Goal: Task Accomplishment & Management: Manage account settings

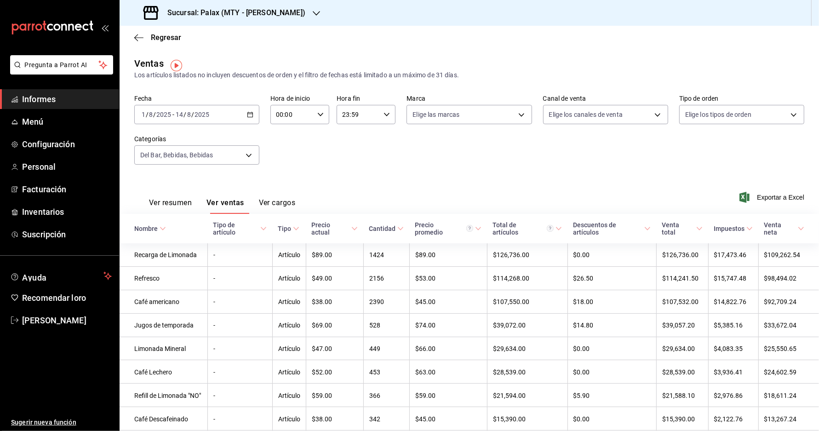
click at [297, 7] on div "Sucursal: Palax (MTY - GARZA SADA)" at bounding box center [225, 13] width 197 height 26
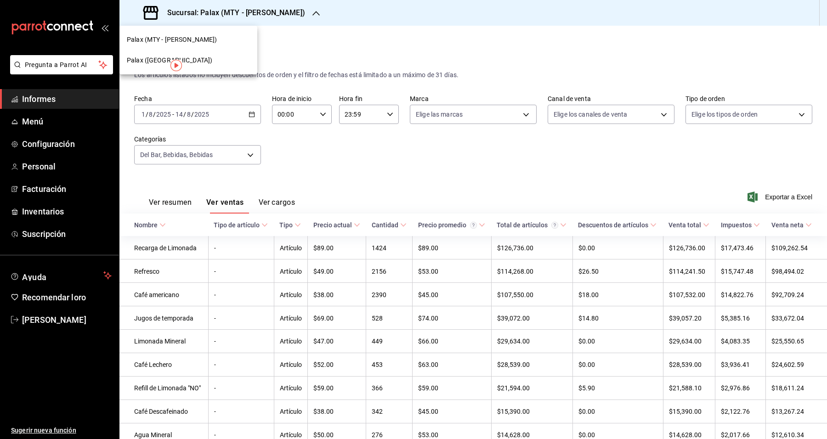
click at [302, 17] on div at bounding box center [413, 219] width 827 height 439
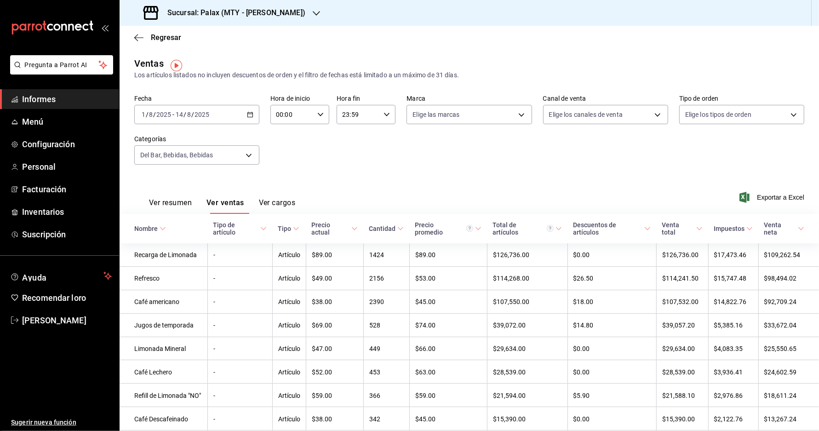
click at [313, 11] on icon "button" at bounding box center [316, 13] width 7 height 7
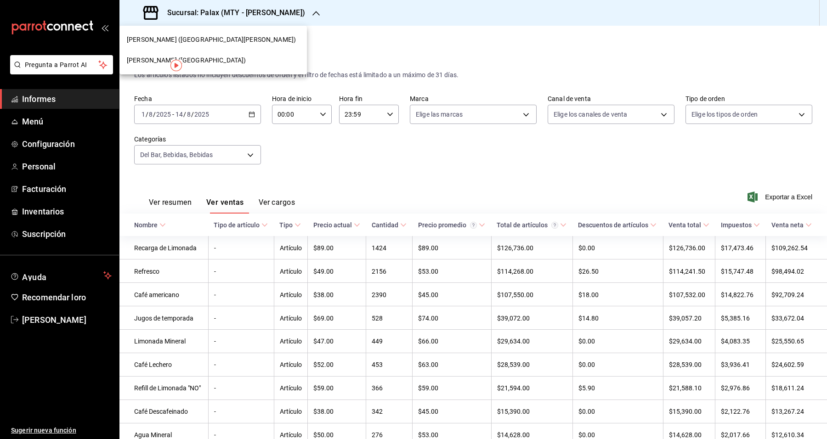
click at [195, 56] on div "Palacio (Guadalupe)" at bounding box center [213, 61] width 173 height 10
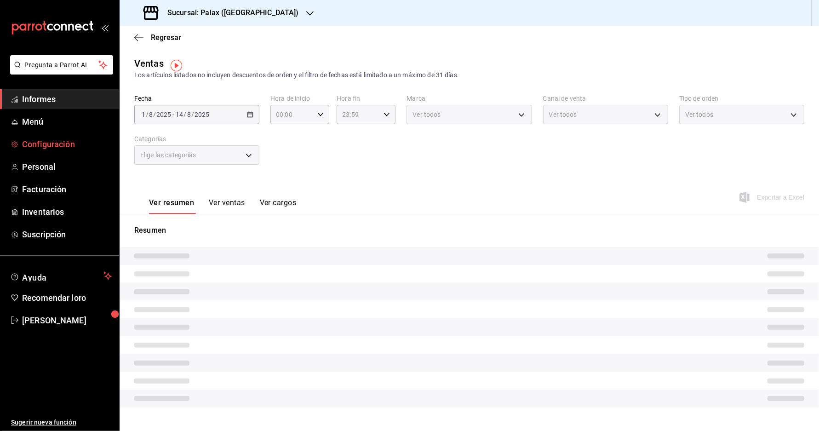
click at [50, 149] on font "Configuración" at bounding box center [48, 144] width 53 height 10
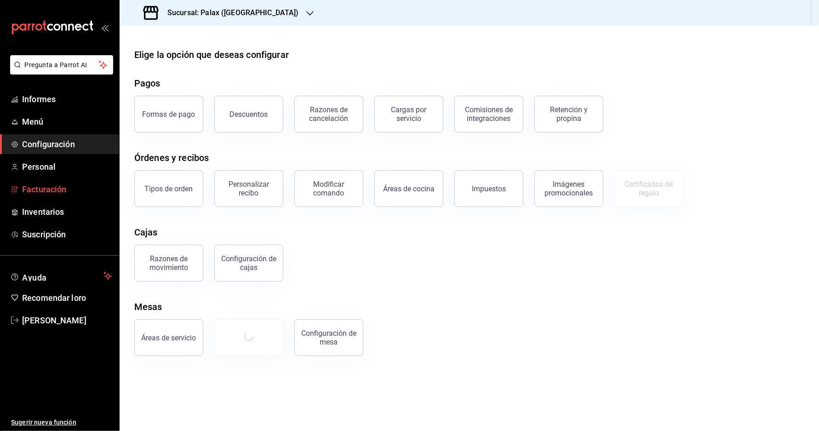
click at [49, 194] on font "Facturación" at bounding box center [44, 189] width 44 height 10
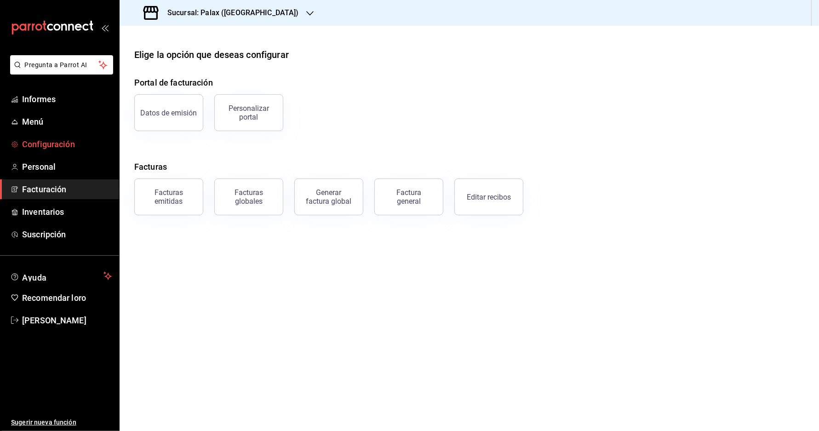
click at [80, 149] on span "Configuración" at bounding box center [67, 144] width 90 height 12
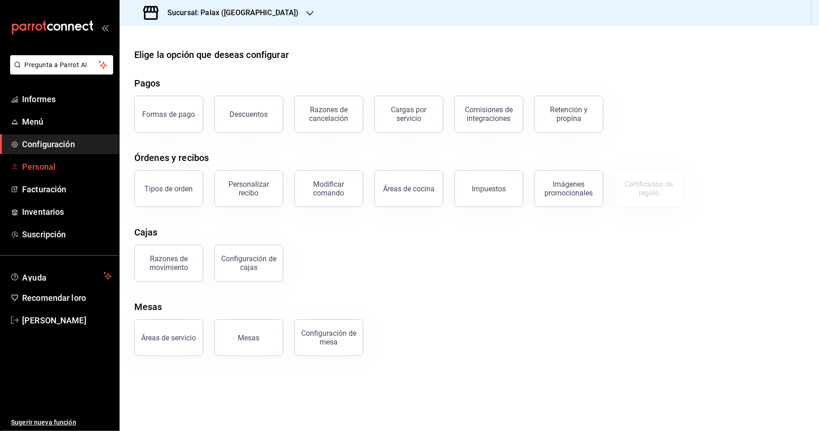
click at [54, 171] on font "Personal" at bounding box center [39, 167] width 34 height 10
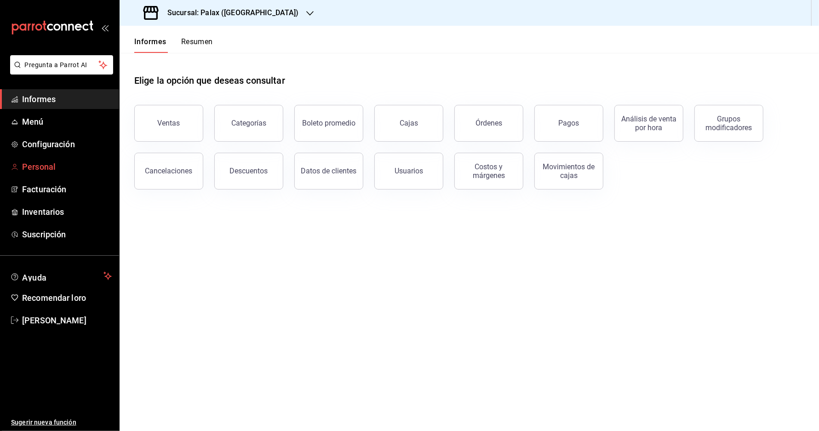
click at [44, 171] on font "Personal" at bounding box center [39, 167] width 34 height 10
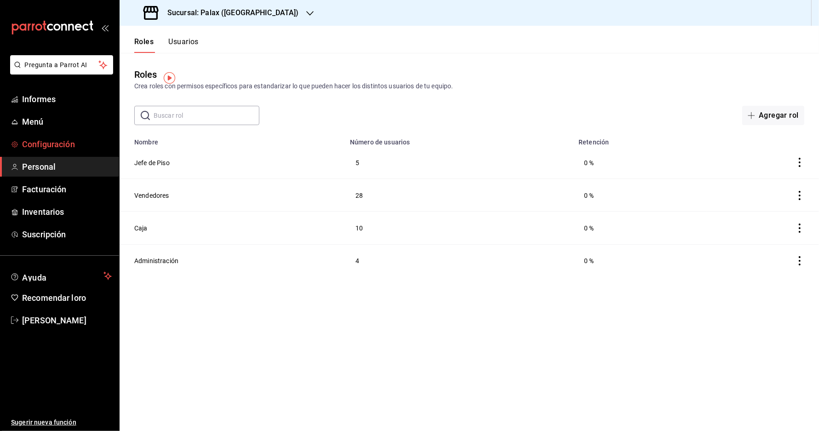
click at [71, 149] on font "Configuración" at bounding box center [48, 144] width 53 height 10
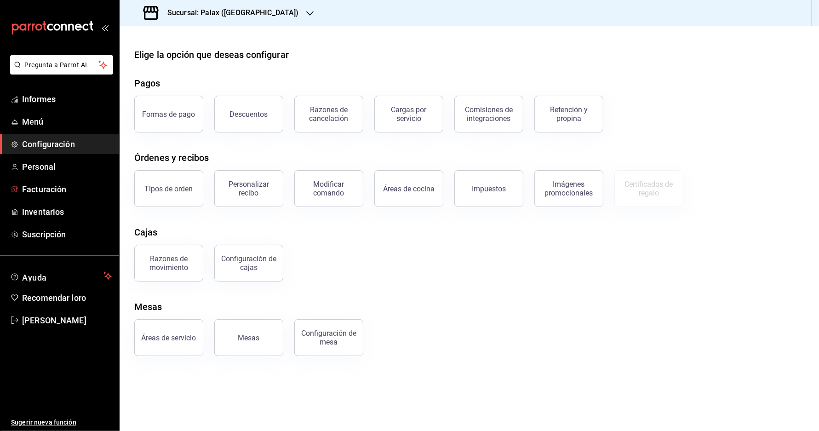
drag, startPoint x: 67, startPoint y: 198, endPoint x: 169, endPoint y: 278, distance: 130.3
click at [66, 194] on font "Facturación" at bounding box center [44, 189] width 44 height 10
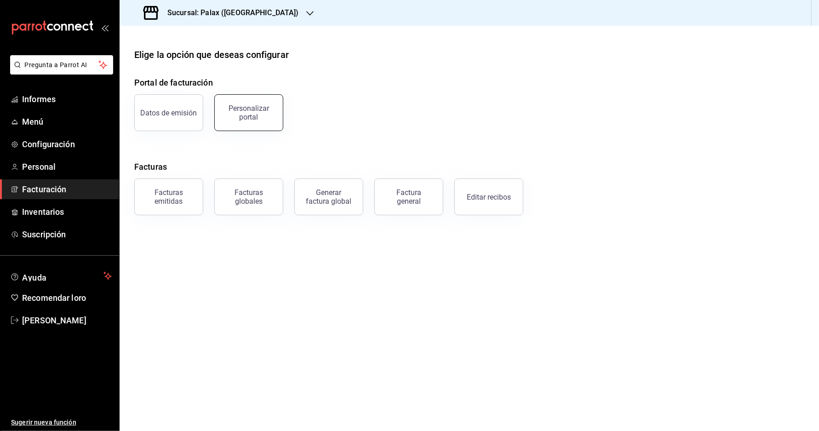
click at [225, 112] on div "Personalizar portal" at bounding box center [248, 112] width 57 height 17
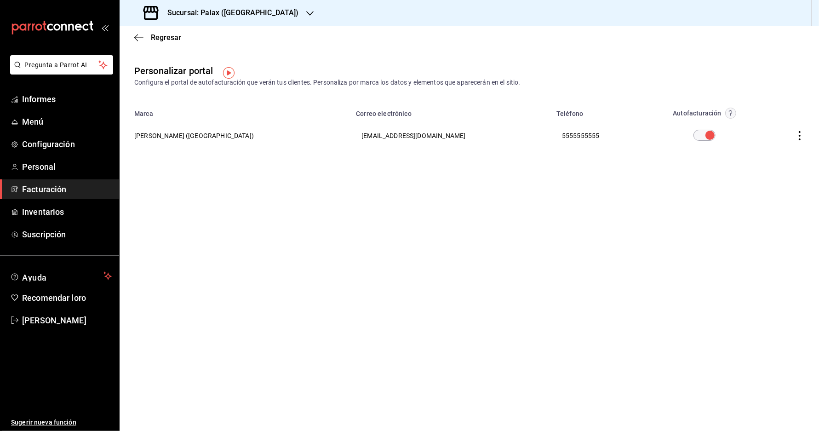
click at [804, 140] on icon "button" at bounding box center [799, 135] width 9 height 9
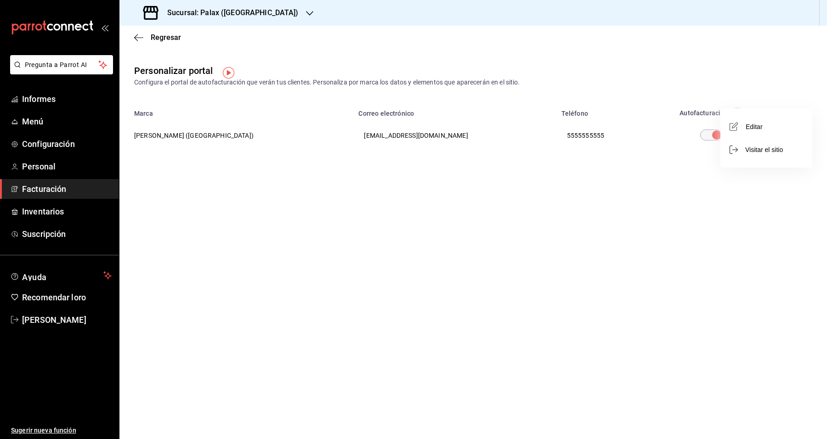
click at [795, 123] on li "Editar" at bounding box center [767, 126] width 92 height 23
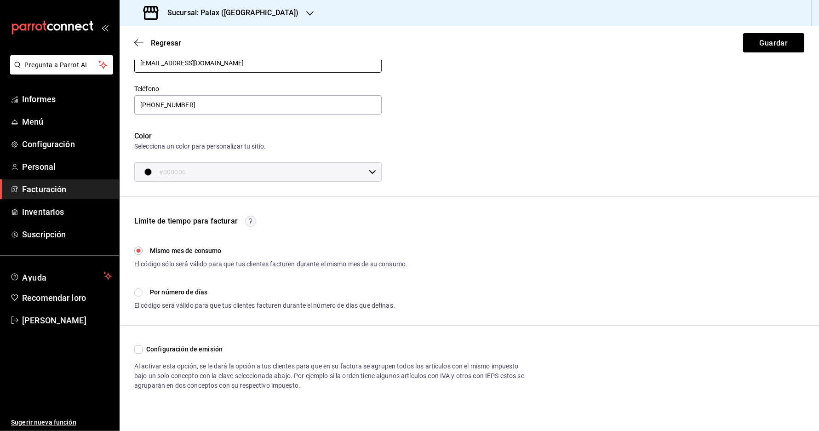
scroll to position [10, 0]
click at [137, 346] on input "Configuración de emisión" at bounding box center [138, 349] width 8 height 8
checkbox input "true"
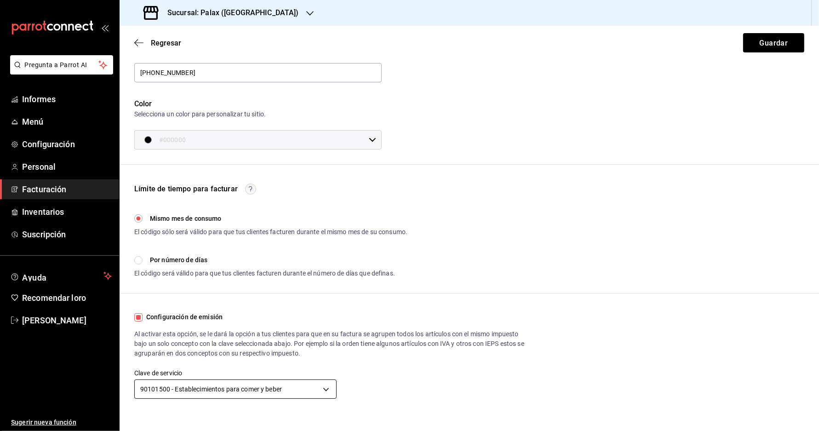
scroll to position [1, 0]
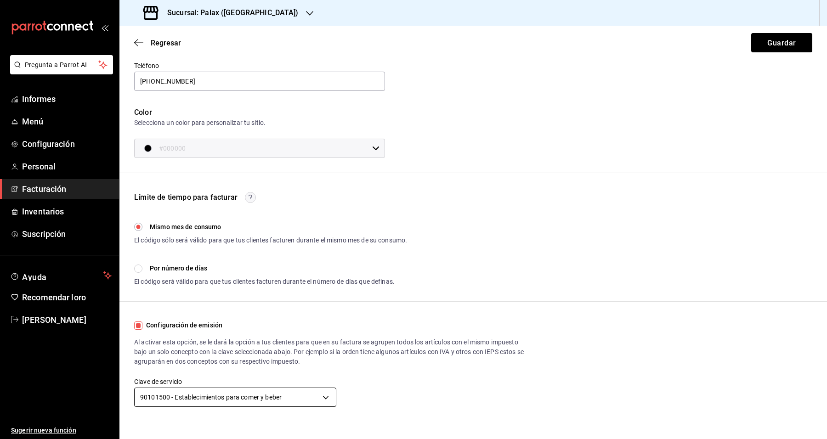
click at [321, 389] on body "Pregunta a Parrot AI Informes Menú Configuración Personal Facturación Inventari…" at bounding box center [413, 219] width 827 height 439
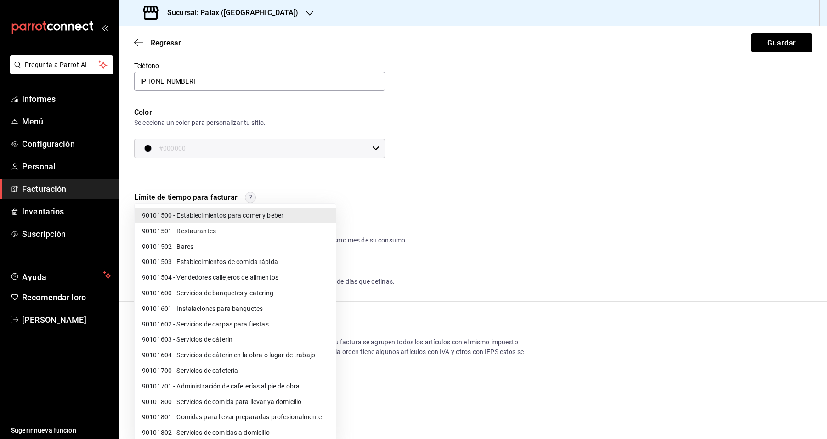
click at [268, 433] on font "90101802 - Servicios de comidas a domicilio" at bounding box center [206, 432] width 128 height 7
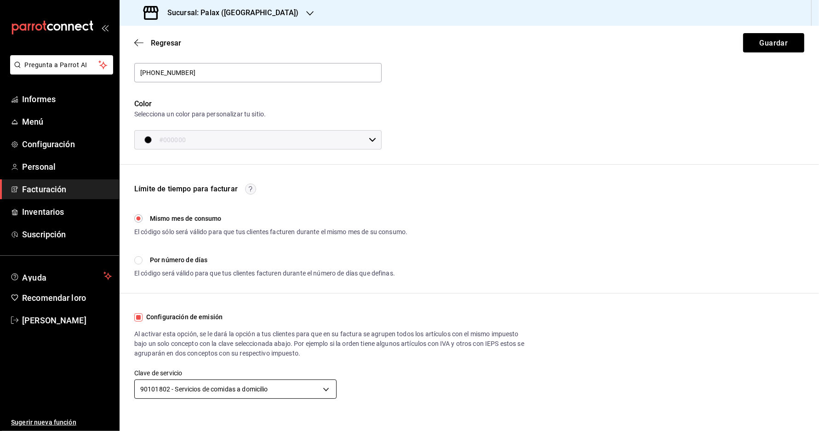
click at [296, 399] on body "Pregunta a Parrot AI Informes Menú Configuración Personal Facturación Inventari…" at bounding box center [409, 215] width 819 height 431
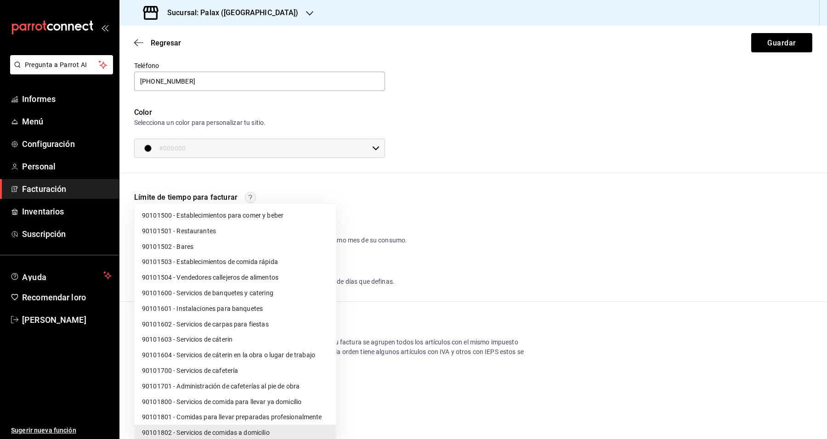
click at [824, 436] on div at bounding box center [413, 219] width 827 height 439
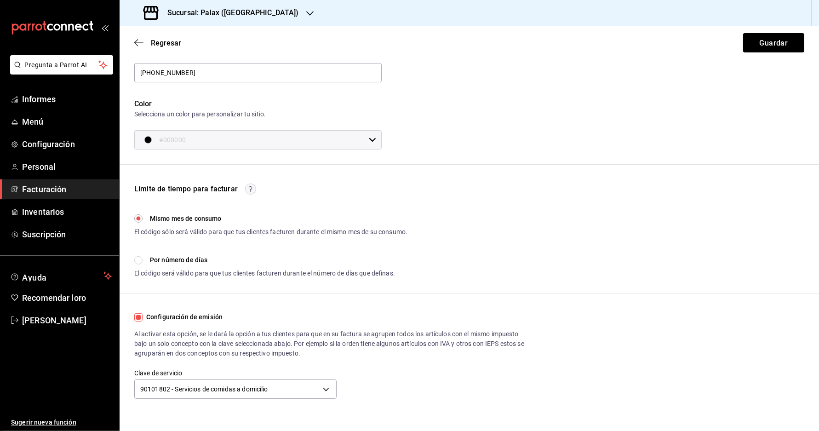
click at [819, 431] on html "Pregunta a Parrot AI Informes Menú Configuración Personal Facturación Inventari…" at bounding box center [409, 215] width 819 height 431
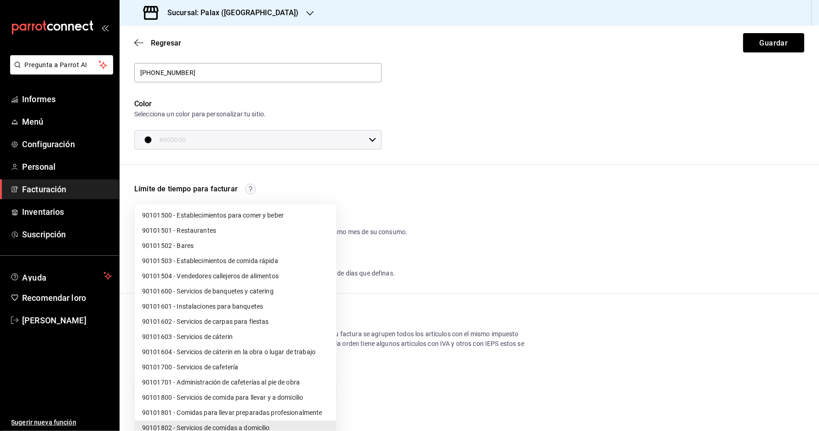
click at [272, 397] on body "Pregunta a Parrot AI Informes Menú Configuración Personal Facturación Inventari…" at bounding box center [409, 215] width 819 height 431
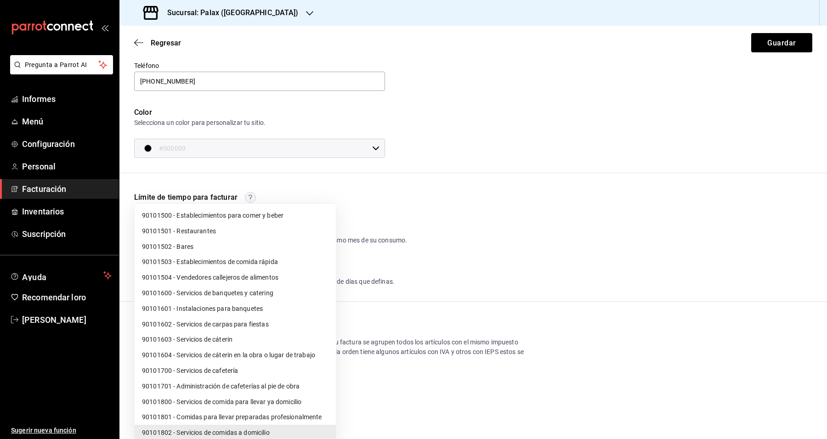
click at [491, 304] on div at bounding box center [413, 219] width 827 height 439
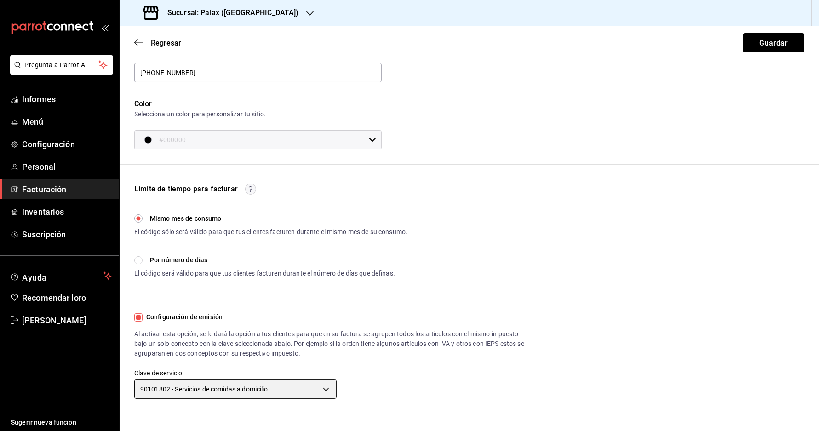
scroll to position [10, 0]
click at [330, 389] on body "Pregunta a Parrot AI Informes Menú Configuración Personal Facturación Inventari…" at bounding box center [409, 215] width 819 height 431
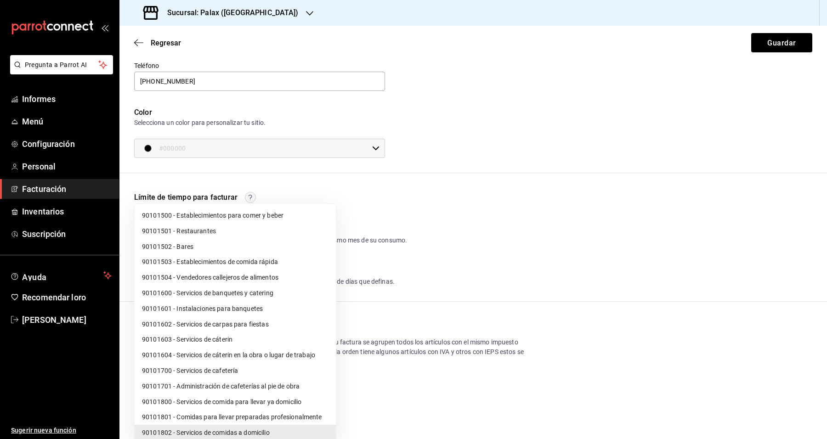
click at [440, 194] on div at bounding box center [413, 219] width 827 height 439
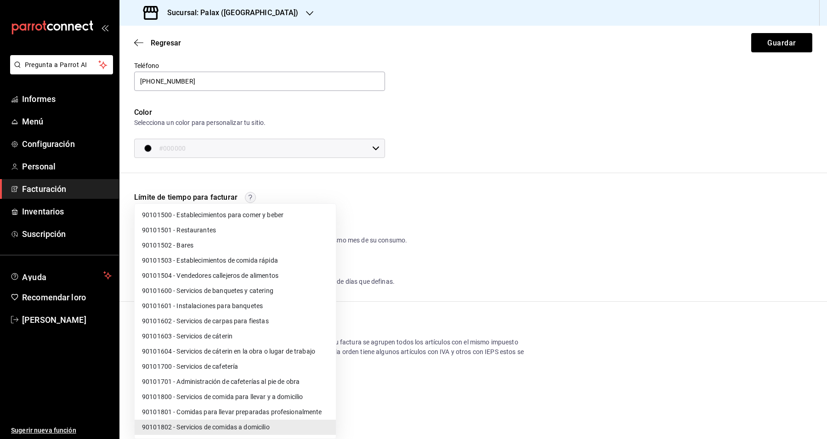
drag, startPoint x: 242, startPoint y: 405, endPoint x: 247, endPoint y: 399, distance: 8.1
click at [244, 405] on body "Pregunta a Parrot AI Informes Menú Configuración Personal Facturación Inventari…" at bounding box center [413, 219] width 827 height 439
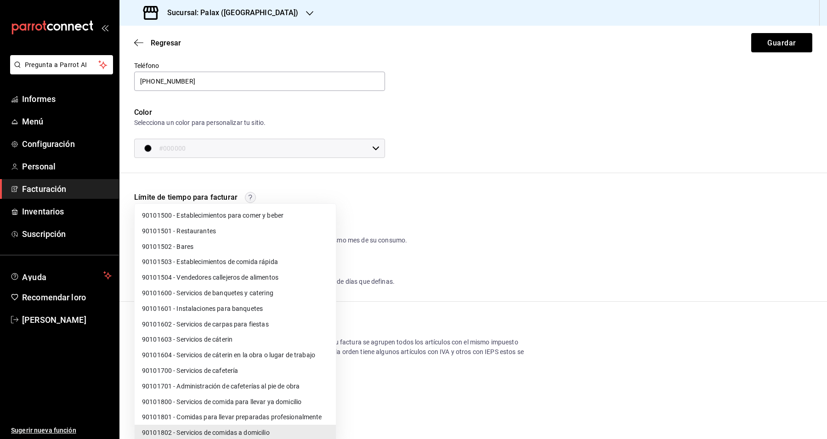
click at [256, 213] on font "90101500 - Establecimientos para comer y beber" at bounding box center [213, 215] width 142 height 7
type input "90101500"
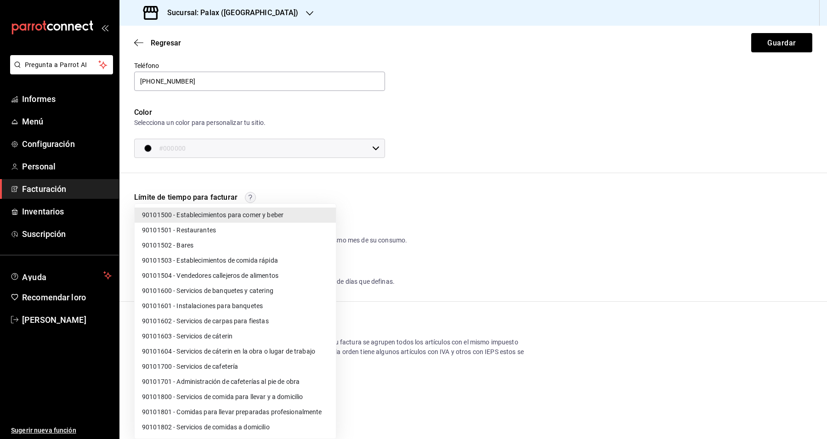
click at [325, 388] on body "Pregunta a Parrot AI Informes Menú Configuración Personal Facturación Inventari…" at bounding box center [413, 219] width 827 height 439
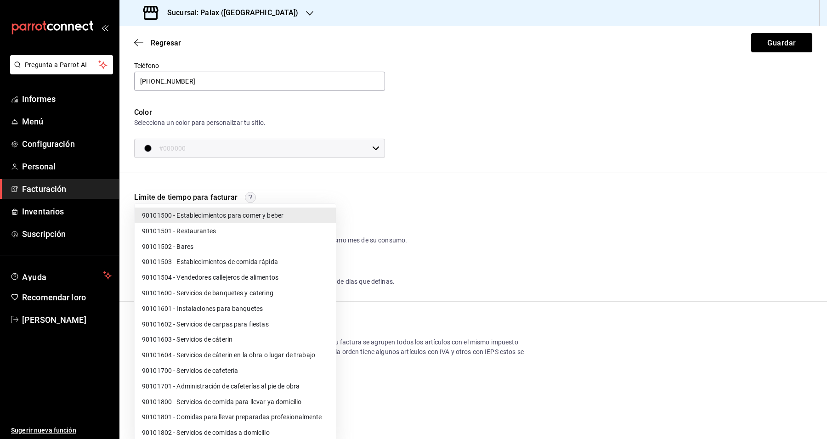
click at [292, 219] on li "90101500 - Establecimientos para comer y beber" at bounding box center [235, 216] width 201 height 16
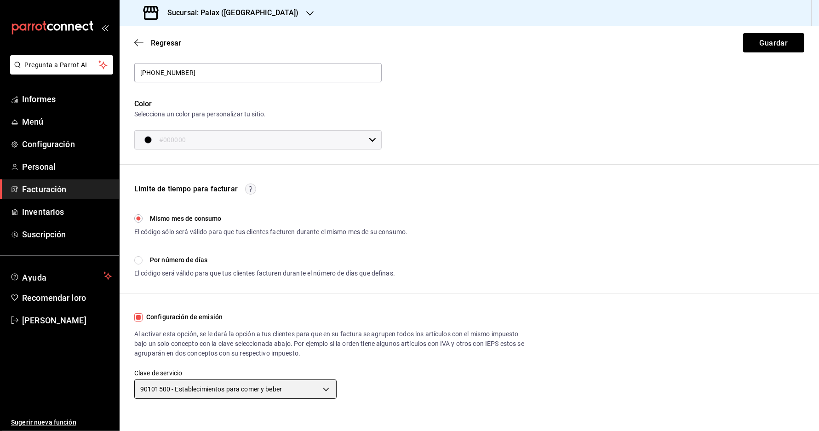
scroll to position [0, 0]
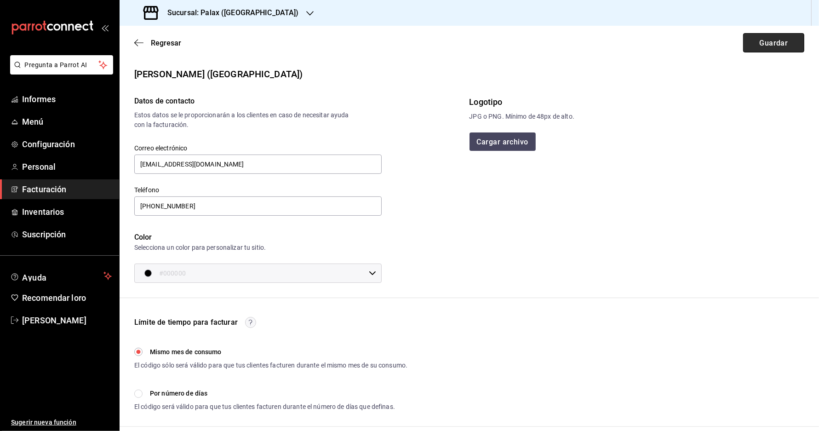
click at [787, 34] on button "Guardar" at bounding box center [773, 42] width 61 height 19
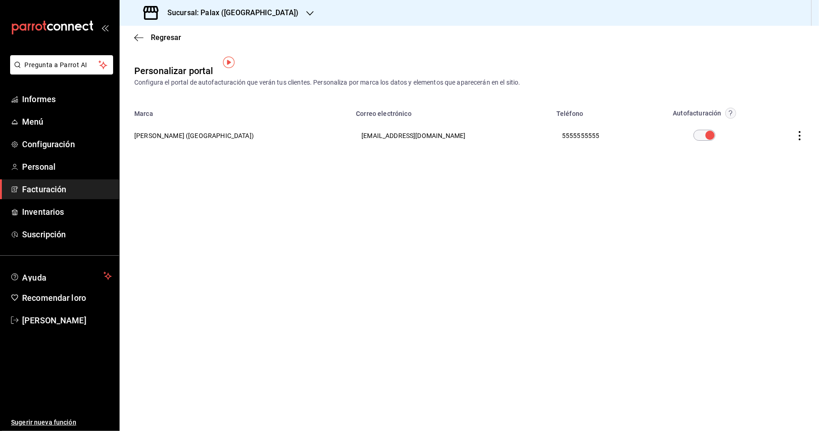
click at [808, 134] on th at bounding box center [791, 135] width 56 height 33
click at [800, 131] on icon "button" at bounding box center [799, 135] width 2 height 9
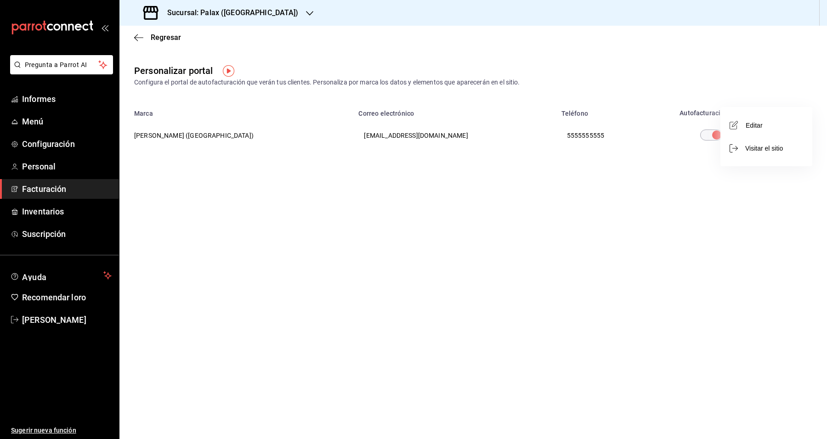
click at [775, 130] on li "Editar" at bounding box center [767, 125] width 92 height 23
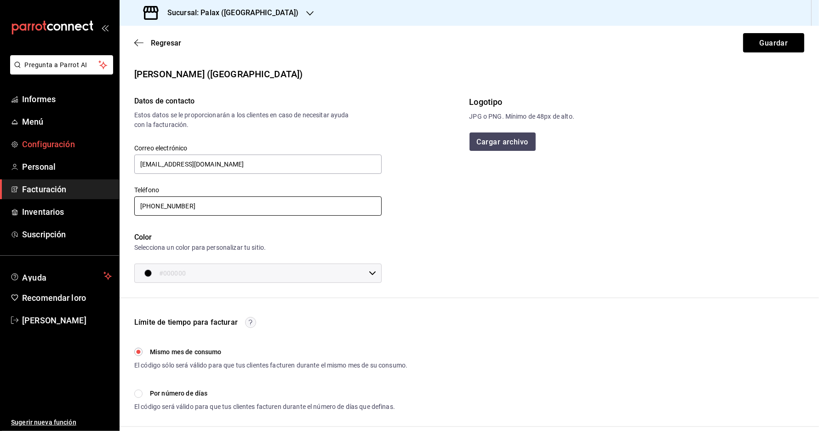
drag, startPoint x: 193, startPoint y: 214, endPoint x: 0, endPoint y: 155, distance: 201.8
click at [0, 155] on div "Pregunta a Parrot AI Informes Menú Configuración Personal Facturación Inventari…" at bounding box center [409, 215] width 819 height 431
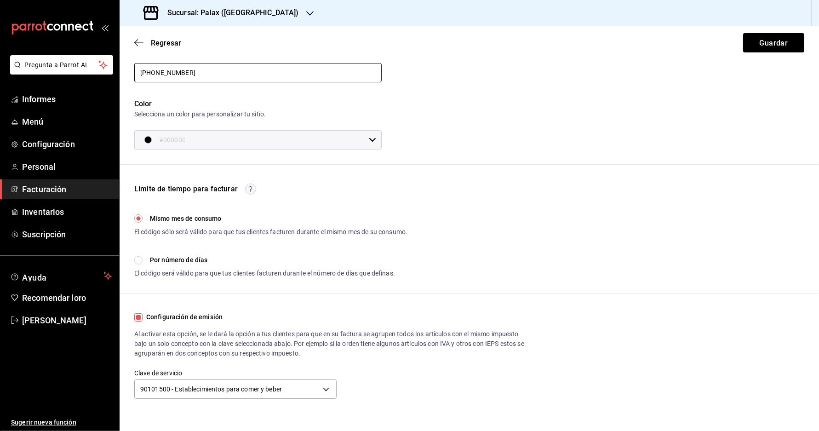
scroll to position [135, 0]
type input "[PHONE_NUMBER]"
click at [371, 138] on icon at bounding box center [372, 140] width 6 height 4
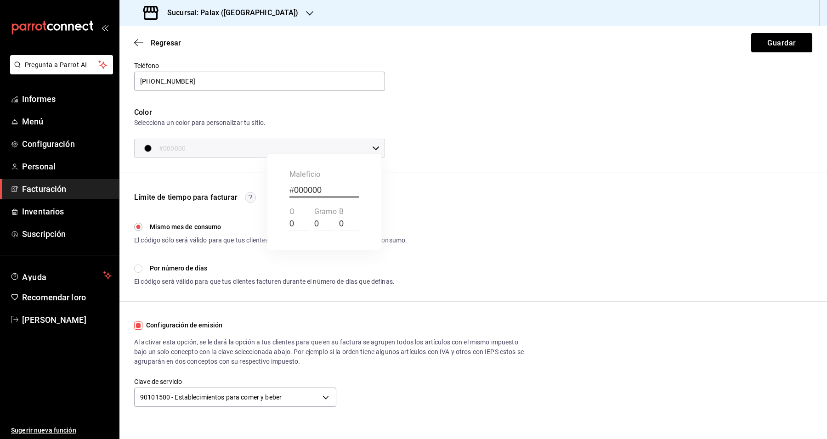
click at [371, 137] on div at bounding box center [413, 219] width 827 height 439
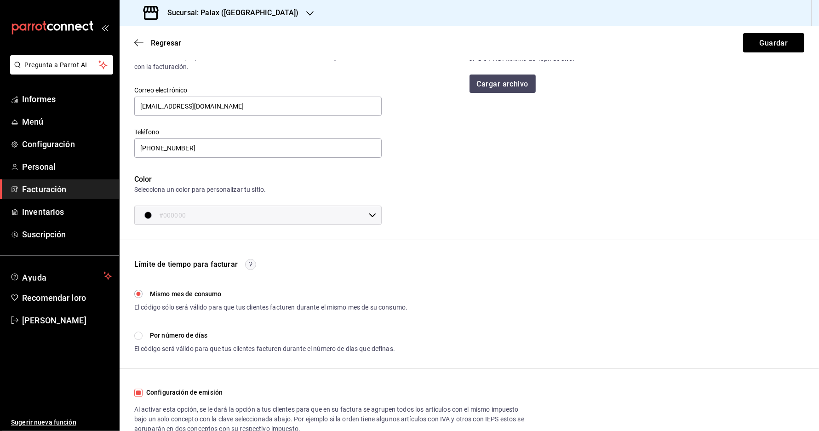
scroll to position [0, 0]
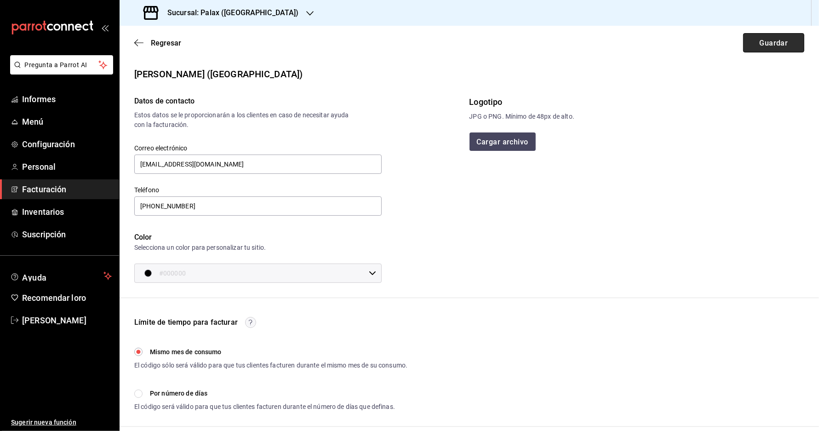
click at [766, 33] on button "Guardar" at bounding box center [773, 42] width 61 height 19
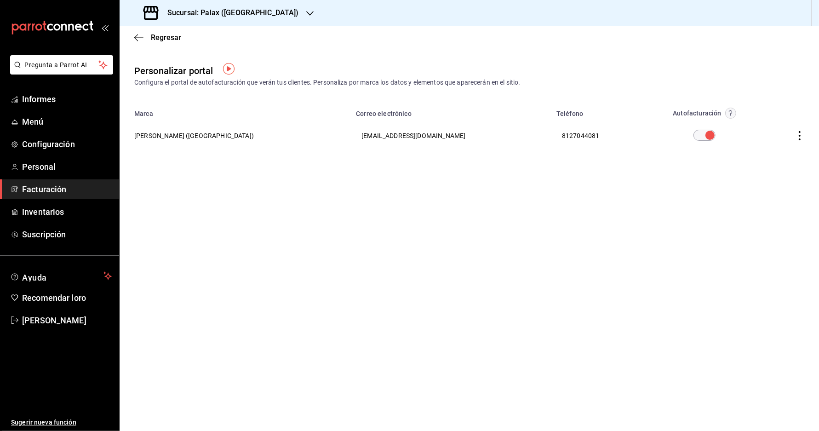
scroll to position [10, 0]
drag, startPoint x: 69, startPoint y: 201, endPoint x: 74, endPoint y: 199, distance: 5.4
click at [66, 194] on font "Facturación" at bounding box center [44, 189] width 44 height 10
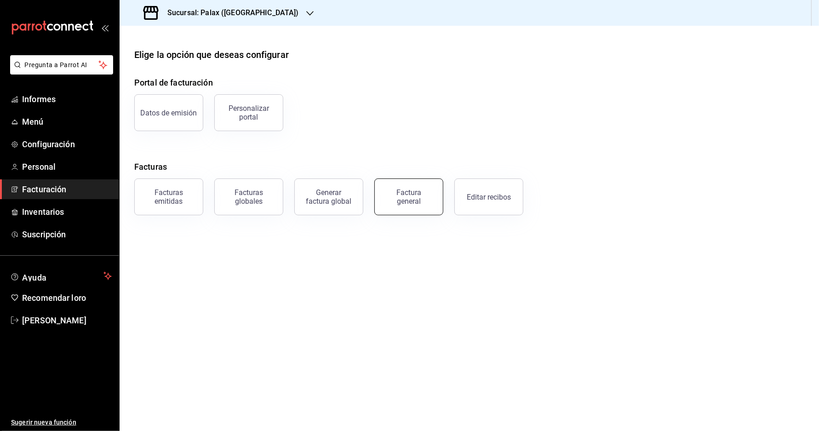
click at [404, 194] on font "Factura general" at bounding box center [408, 196] width 25 height 17
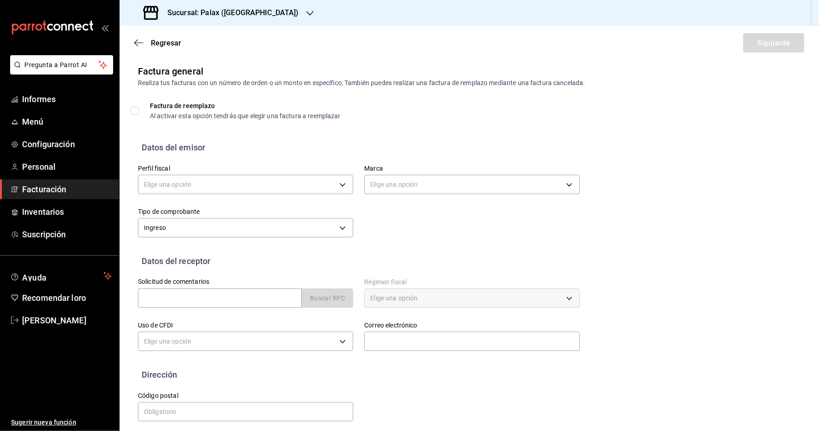
scroll to position [10, 0]
click at [29, 194] on font "Facturación" at bounding box center [44, 189] width 44 height 10
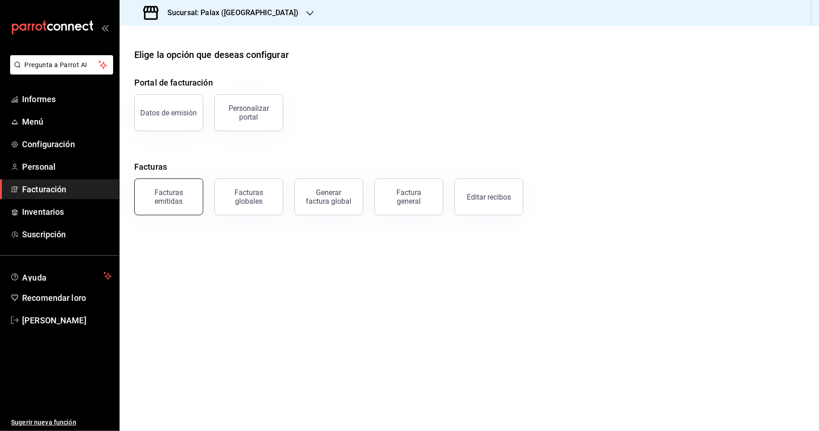
click at [178, 199] on button "Facturas emitidas" at bounding box center [168, 196] width 69 height 37
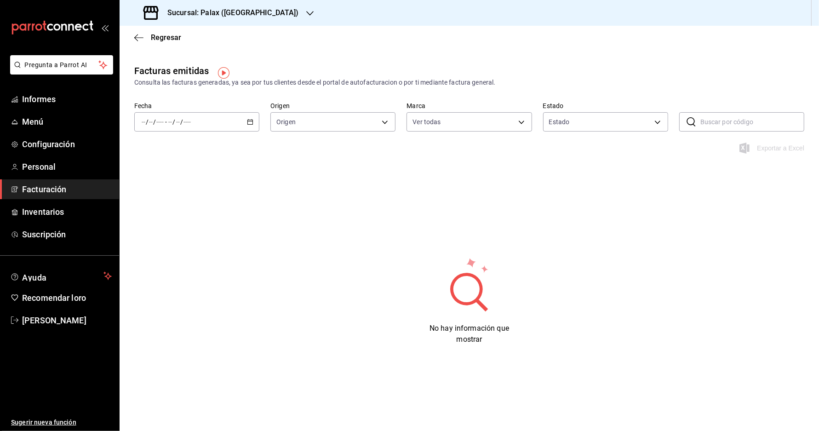
type input "8510d572-c45f-4696-9a08-afbf2d111022"
click at [40, 194] on font "Facturación" at bounding box center [44, 189] width 44 height 10
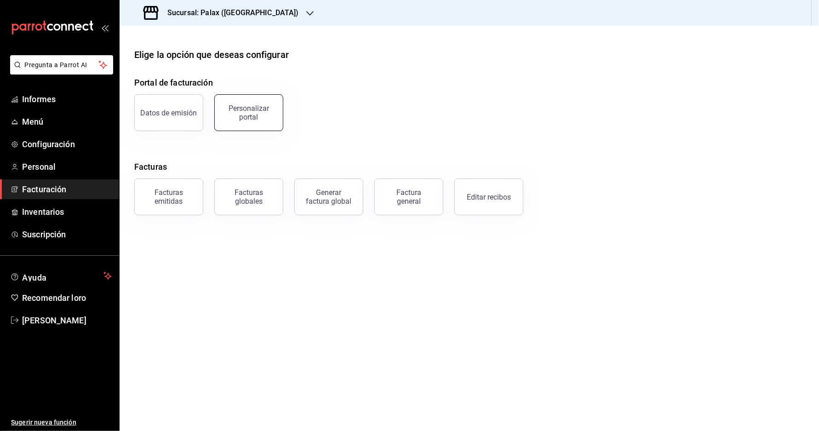
click at [240, 108] on font "Personalizar portal" at bounding box center [248, 112] width 40 height 17
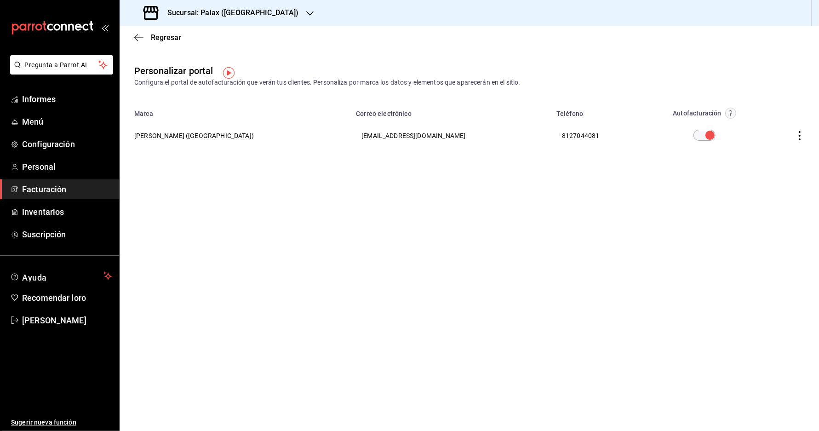
click at [804, 137] on icon "button" at bounding box center [799, 135] width 9 height 9
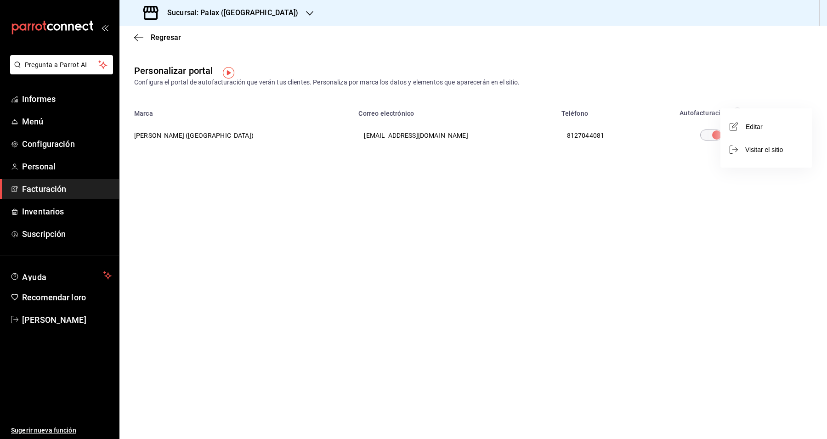
click at [774, 123] on li "Editar" at bounding box center [767, 126] width 92 height 23
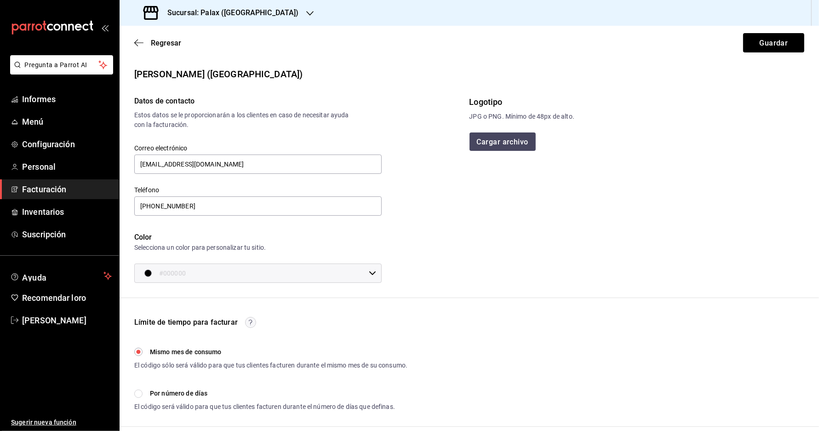
click at [497, 120] on font "JPG o PNG. Mínimo de 48px de alto." at bounding box center [521, 116] width 105 height 7
click at [502, 146] on font "Cargar archivo" at bounding box center [502, 141] width 51 height 9
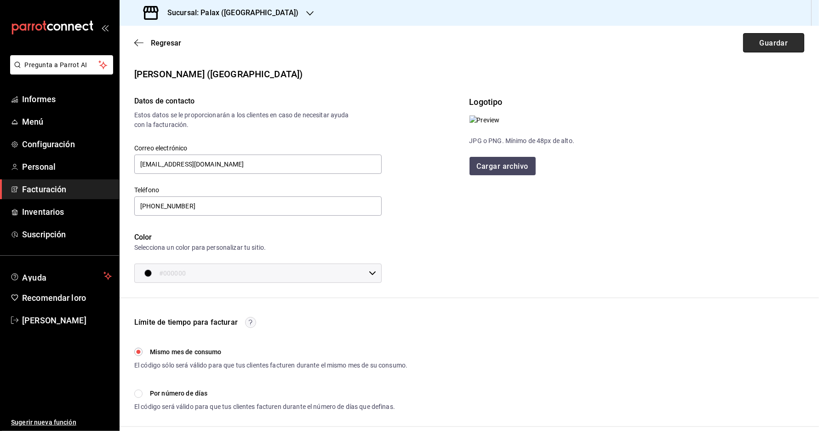
click at [759, 51] on button "Guardar" at bounding box center [773, 42] width 61 height 19
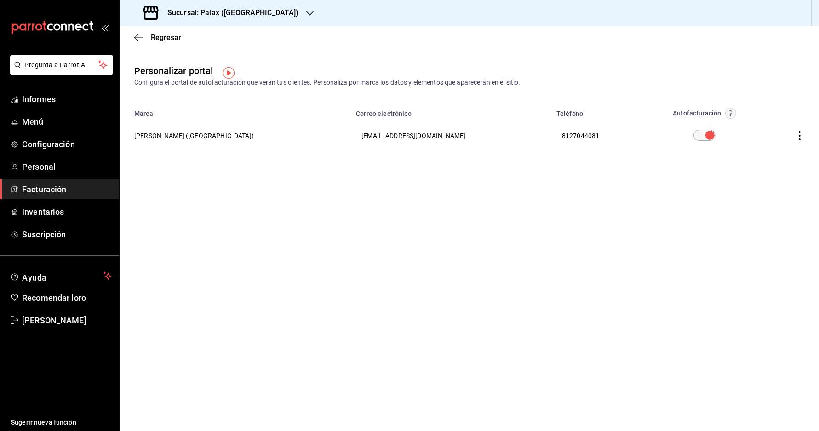
click at [45, 194] on font "Facturación" at bounding box center [44, 189] width 44 height 10
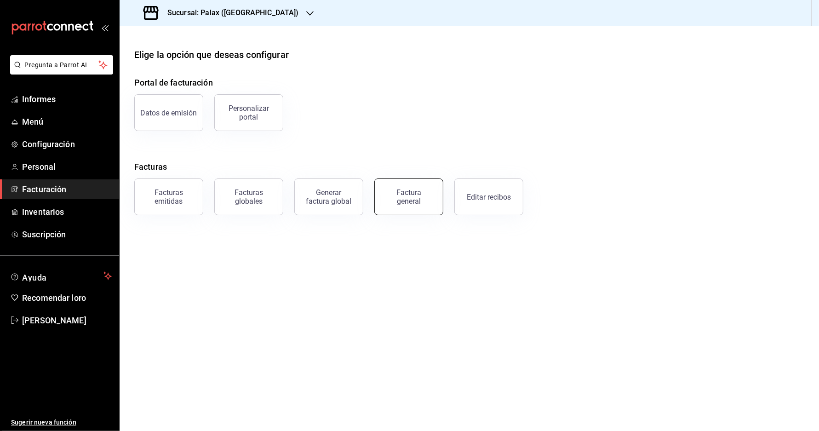
click at [410, 198] on font "Factura general" at bounding box center [408, 196] width 25 height 17
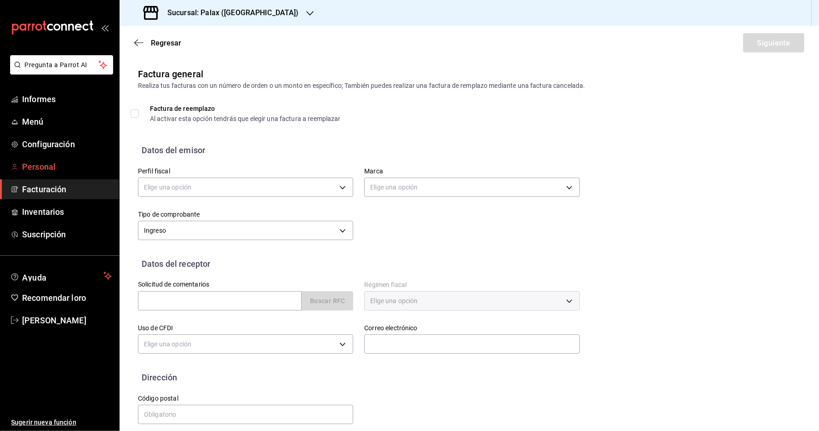
click at [38, 171] on font "Personal" at bounding box center [39, 167] width 34 height 10
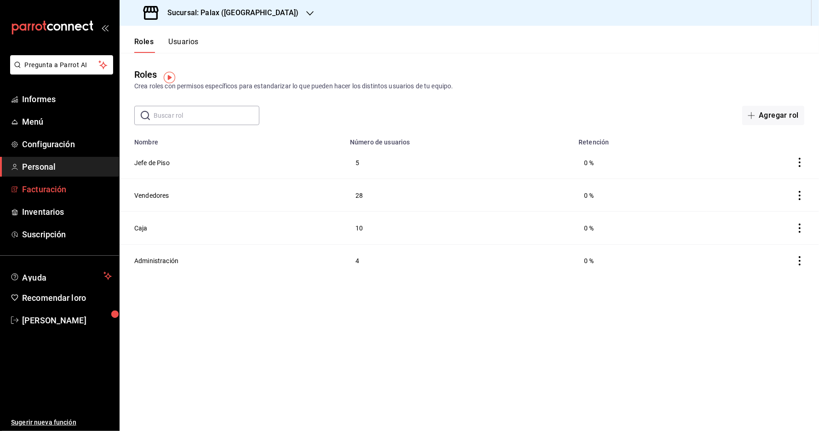
click at [32, 193] on span "Facturación" at bounding box center [67, 189] width 90 height 12
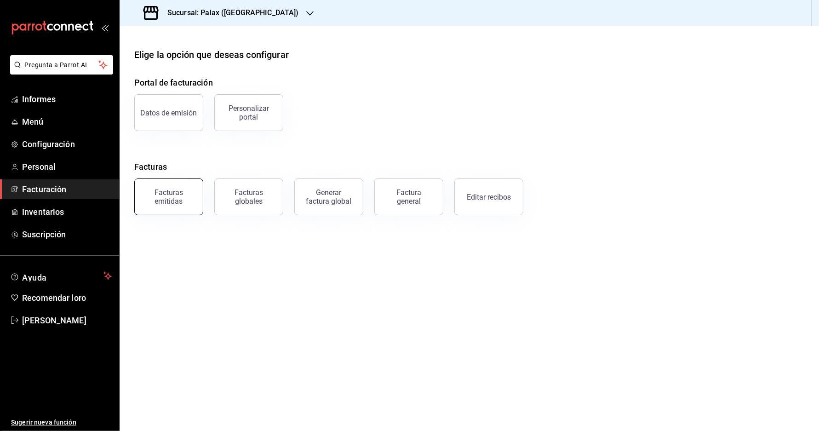
click at [178, 205] on font "Facturas emitidas" at bounding box center [168, 196] width 29 height 17
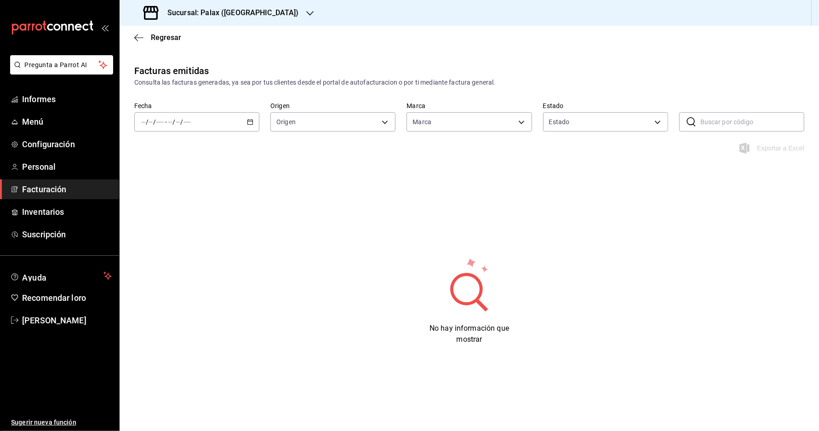
type input "8510d572-c45f-4696-9a08-afbf2d111022"
click at [198, 125] on div "/ / - / /" at bounding box center [196, 121] width 125 height 19
click at [180, 194] on font "Semana actual" at bounding box center [164, 190] width 44 height 7
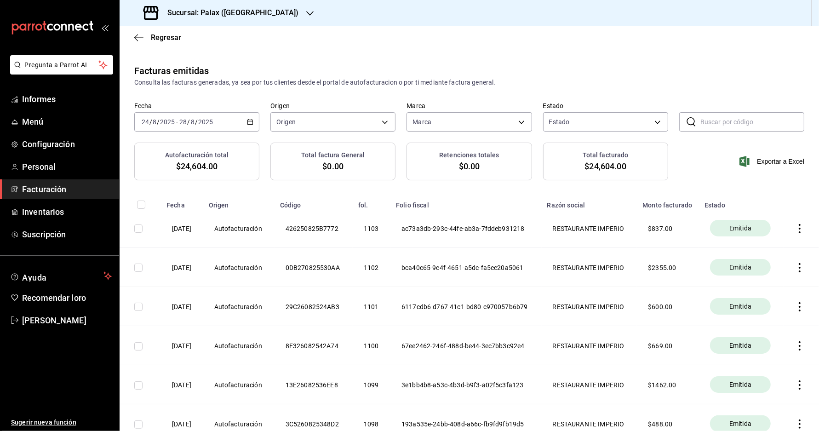
click at [244, 125] on div "[DATE] [DATE] - [DATE] [DATE]" at bounding box center [196, 121] width 125 height 19
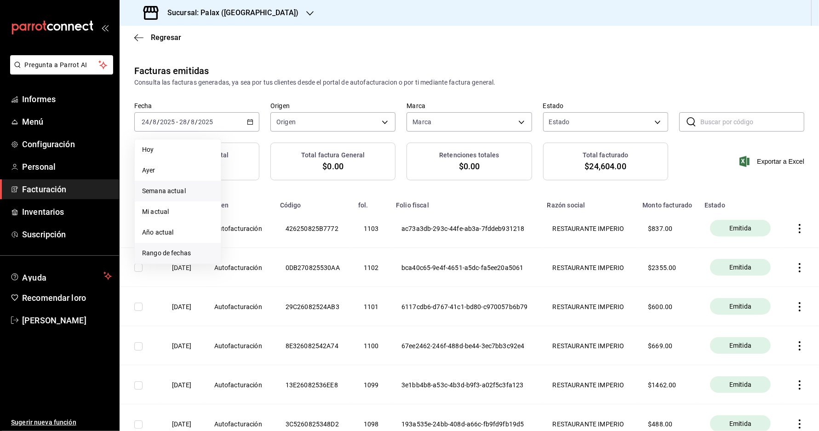
click at [169, 254] on font "Rango de fechas" at bounding box center [166, 252] width 49 height 7
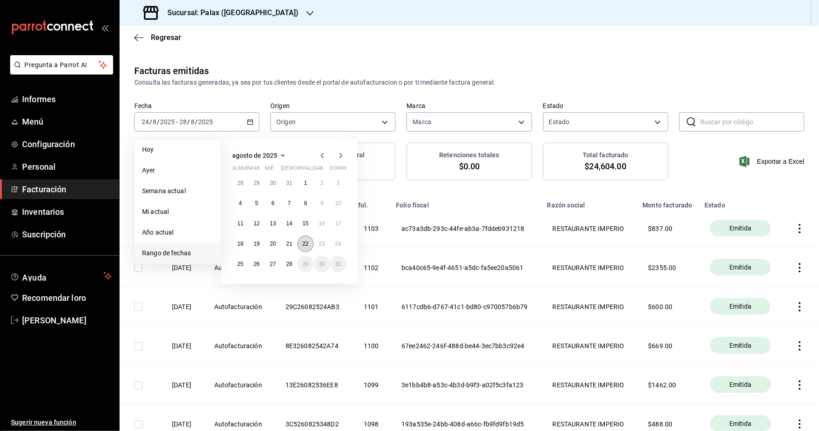
click at [309, 249] on button "22" at bounding box center [305, 243] width 16 height 17
click at [305, 251] on button "22" at bounding box center [305, 243] width 16 height 17
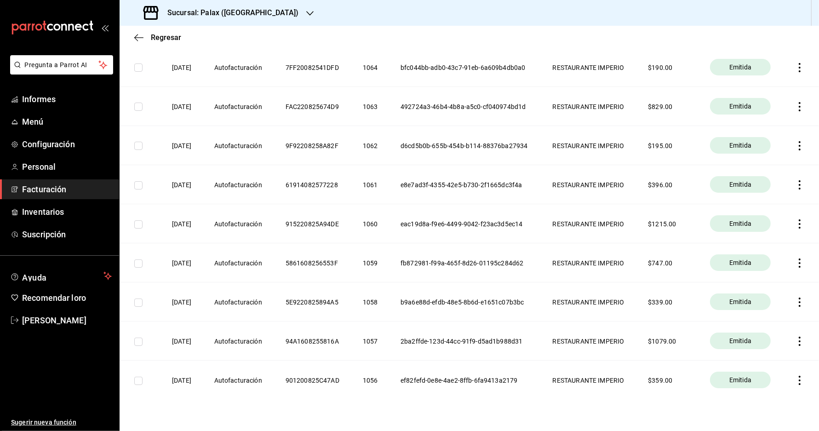
scroll to position [172, 0]
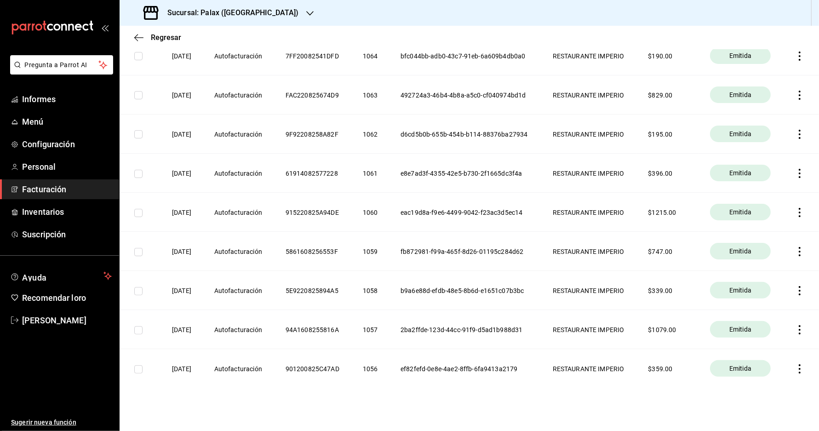
click at [572, 216] on font "RESTAURANTE IMPERIO" at bounding box center [589, 212] width 72 height 7
click at [727, 220] on div "Emitida" at bounding box center [740, 212] width 61 height 17
click at [746, 216] on font "Emitida" at bounding box center [740, 211] width 22 height 7
click at [801, 217] on icon "button" at bounding box center [799, 212] width 9 height 9
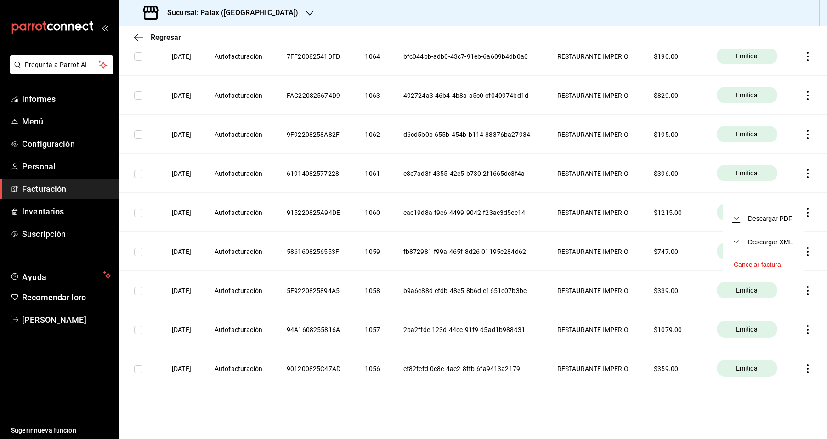
click at [761, 262] on font "Cancelar factura" at bounding box center [757, 264] width 47 height 7
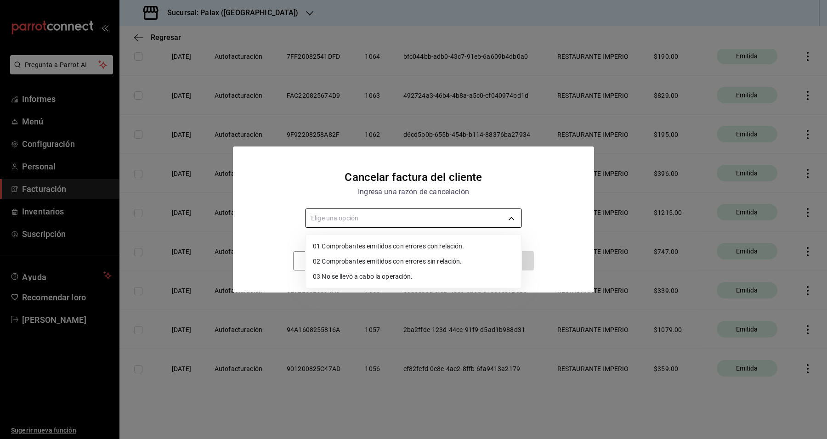
click at [498, 217] on body "Pregunta a Parrot AI Informes Menú Configuración Personal Facturación Inventari…" at bounding box center [413, 219] width 827 height 439
click at [452, 246] on font "Comprobantes emitidos con errores con relación." at bounding box center [391, 246] width 143 height 7
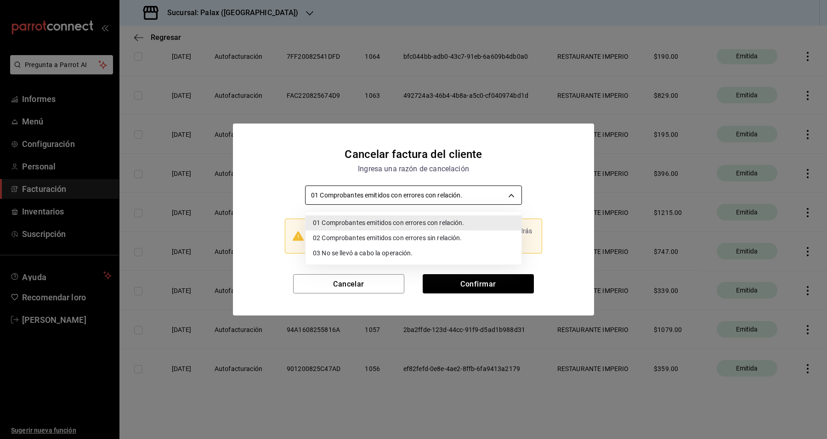
click at [501, 201] on body "Pregunta a Parrot AI Informes Menú Configuración Personal Facturación Inventari…" at bounding box center [413, 219] width 827 height 439
click at [476, 234] on li "02 Comprobantes emitidos con errores sin relación." at bounding box center [414, 239] width 216 height 16
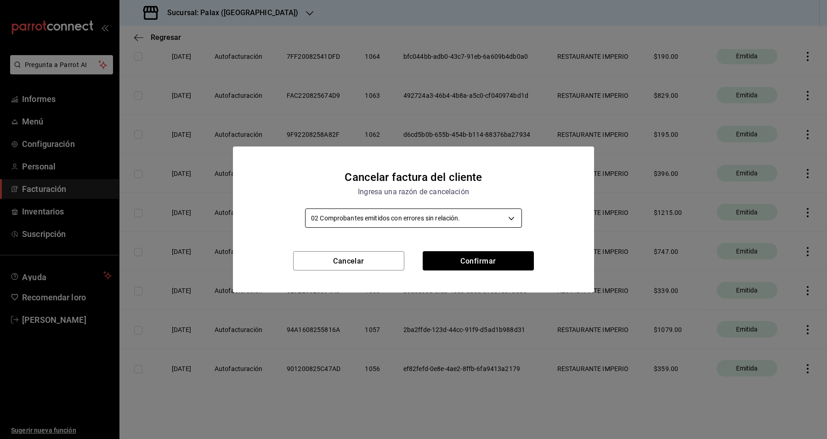
click at [421, 223] on body "Pregunta a Parrot AI Informes Menú Configuración Personal Facturación Inventari…" at bounding box center [413, 219] width 827 height 439
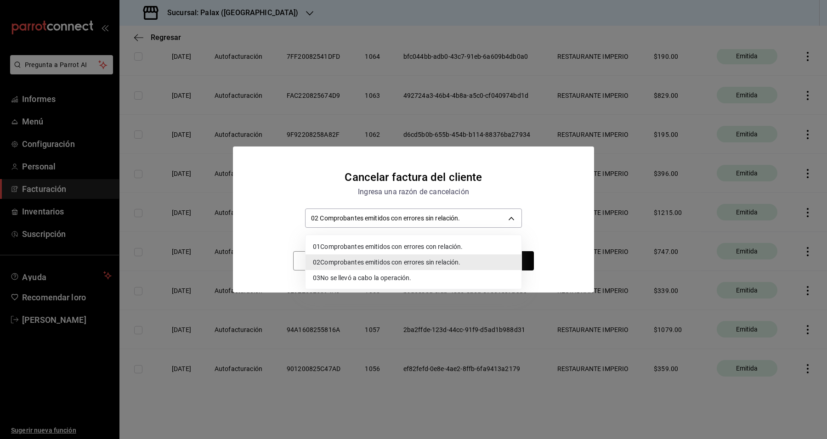
click at [420, 261] on font "Comprobantes emitidos con errores sin relación." at bounding box center [390, 262] width 140 height 7
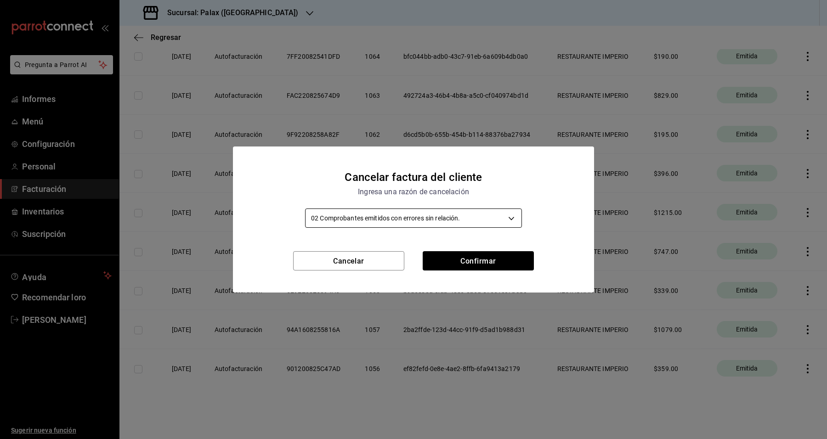
click at [437, 217] on body "Pregunta a Parrot AI Informes Menú Configuración Personal Facturación Inventari…" at bounding box center [413, 219] width 827 height 439
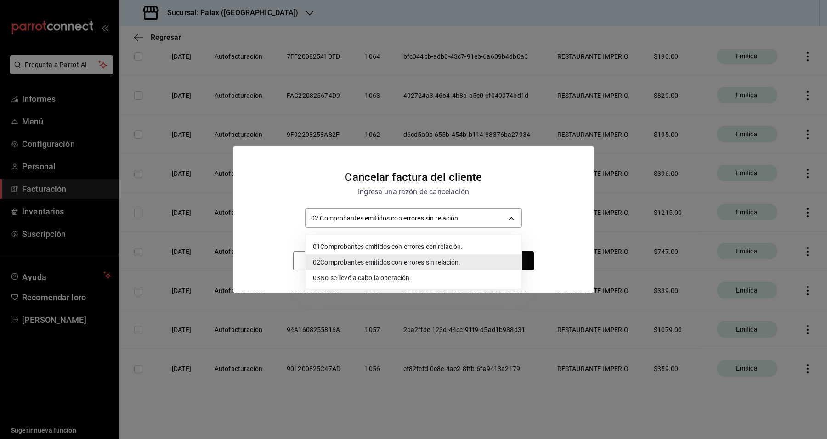
click at [432, 249] on font "Comprobantes emitidos con errores con relación." at bounding box center [391, 246] width 143 height 7
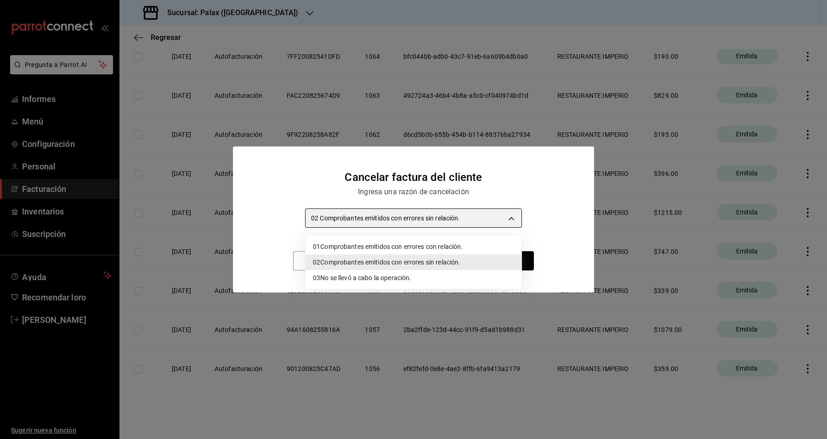
type input "RECEIPT_WITH_RELATED_ERROR"
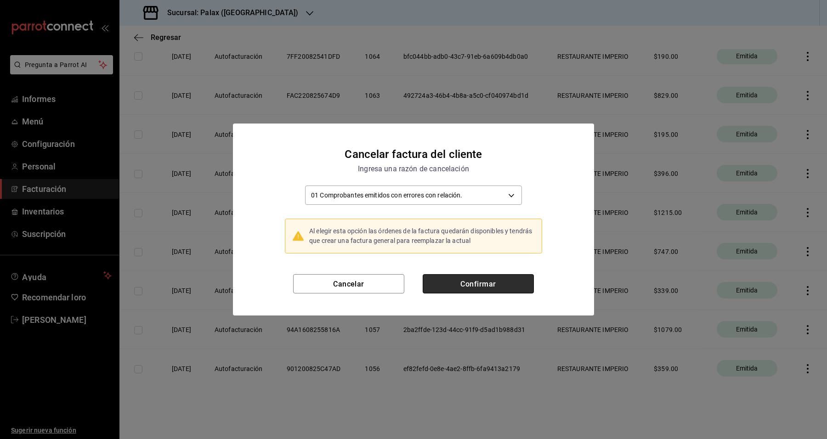
click at [467, 288] on font "Confirmar" at bounding box center [478, 284] width 35 height 9
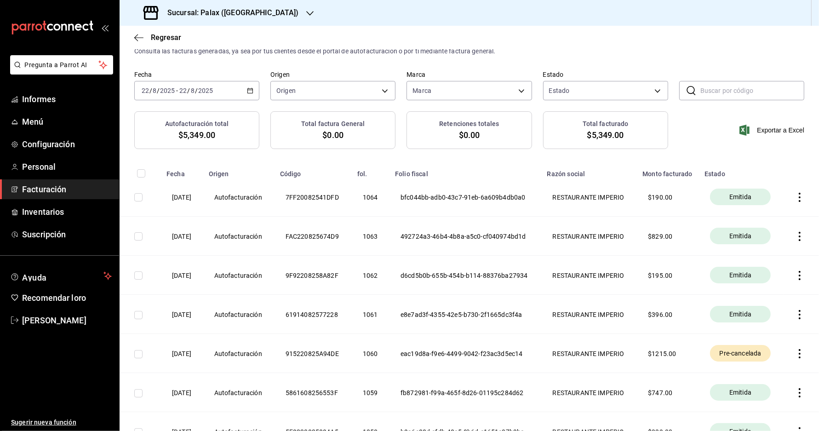
scroll to position [0, 0]
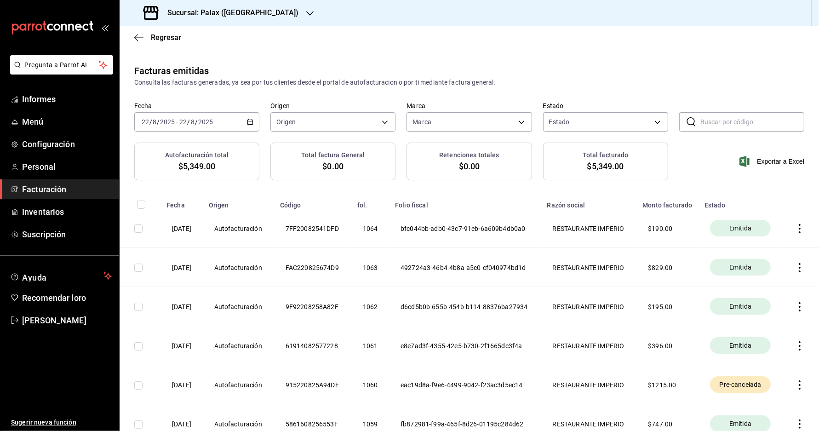
click at [53, 194] on font "Facturación" at bounding box center [44, 189] width 44 height 10
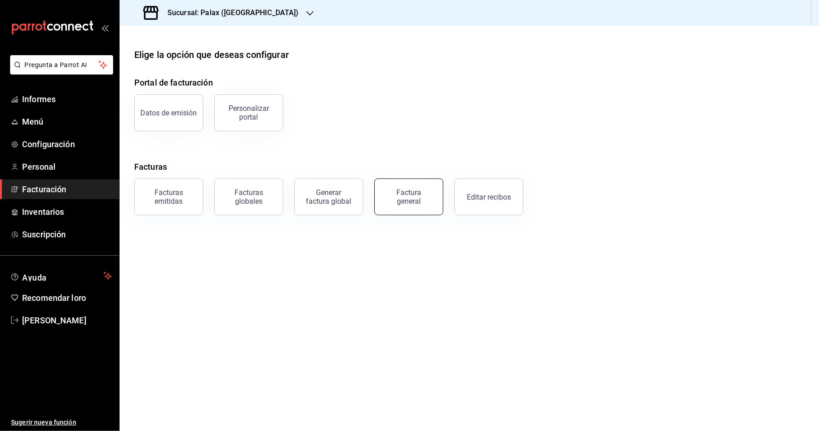
click at [422, 205] on div "Factura general" at bounding box center [409, 196] width 46 height 17
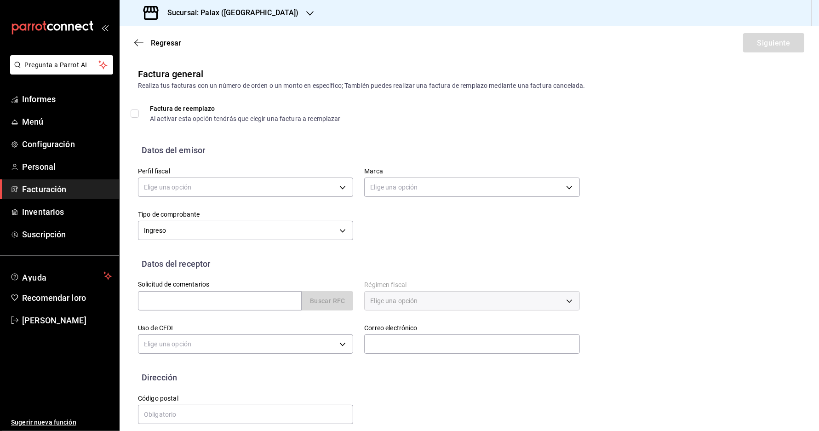
click at [206, 180] on div "Elige una opción" at bounding box center [245, 186] width 215 height 24
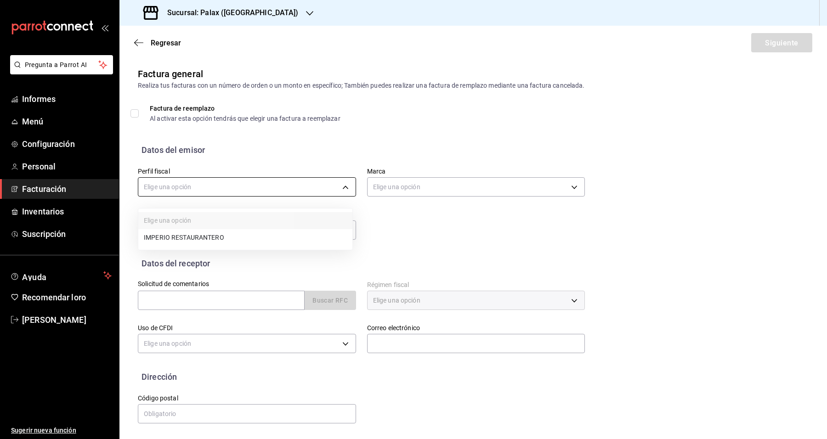
click at [204, 190] on body "Pregunta a Parrot AI Informes Menú Configuración Personal Facturación Inventari…" at bounding box center [413, 219] width 827 height 439
click at [200, 236] on font "RESTAURANTE IMPERIO" at bounding box center [180, 238] width 72 height 7
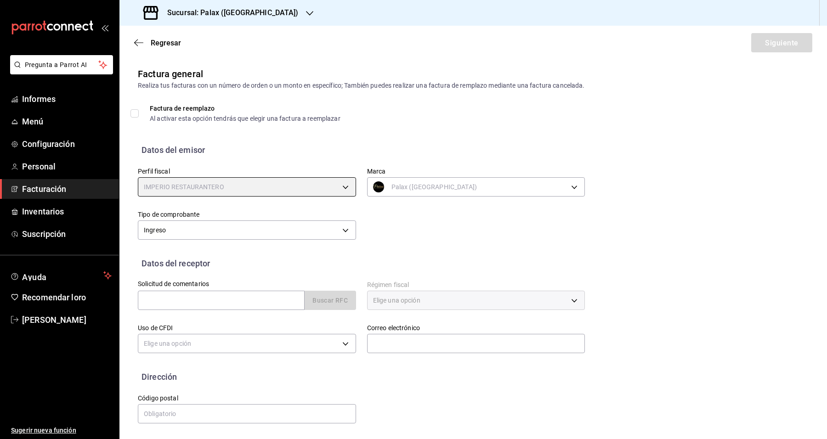
type input "1a038ec1-b669-4d13-b02e-e8ce73968e76"
type input "8510d572-c45f-4696-9a08-afbf2d111022"
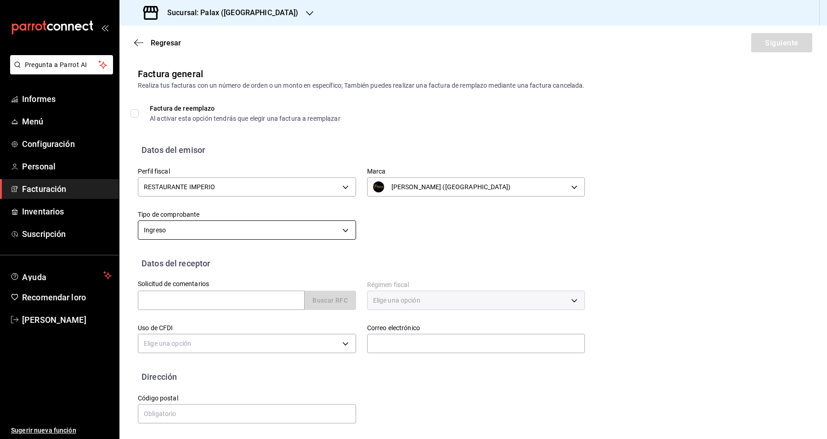
click at [237, 240] on body "Pregunta a Parrot AI Informes Menú Configuración Personal Facturación Inventari…" at bounding box center [413, 219] width 827 height 439
click at [207, 284] on li "Ingreso" at bounding box center [245, 281] width 214 height 17
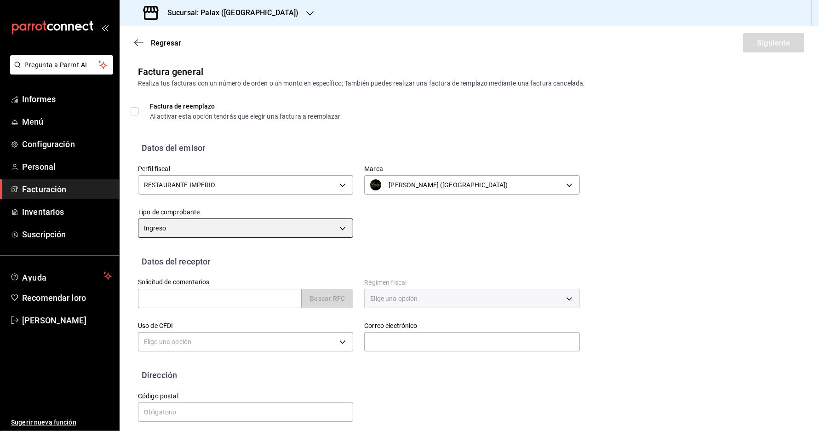
scroll to position [3, 0]
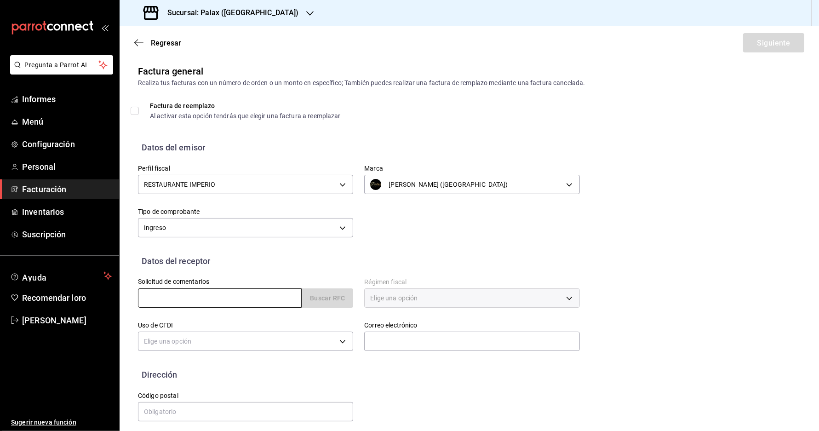
click at [169, 302] on input "text" at bounding box center [220, 297] width 164 height 19
click at [199, 298] on input "text" at bounding box center [220, 297] width 164 height 19
type input "C"
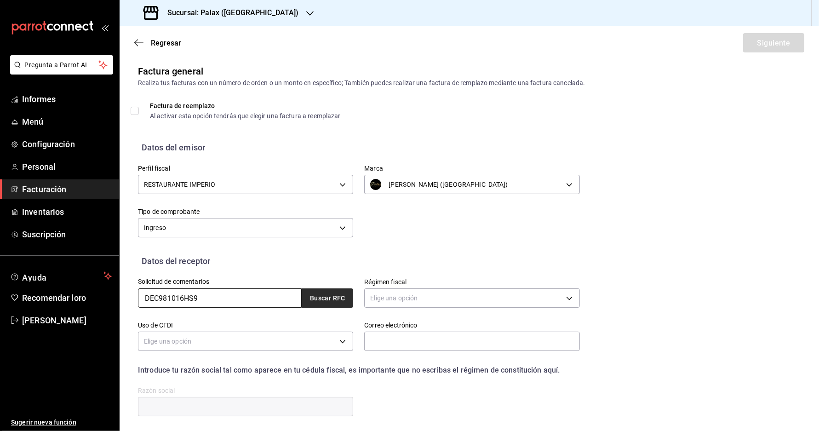
type input "DEC981016HS9"
click at [321, 292] on button "Buscar RFC" at bounding box center [327, 297] width 51 height 19
click at [157, 302] on input "DEC981016HS9" at bounding box center [220, 297] width 164 height 19
click at [168, 299] on input "DEC981016HS9" at bounding box center [220, 297] width 164 height 19
click at [179, 299] on input "DEC981016HS9" at bounding box center [220, 297] width 164 height 19
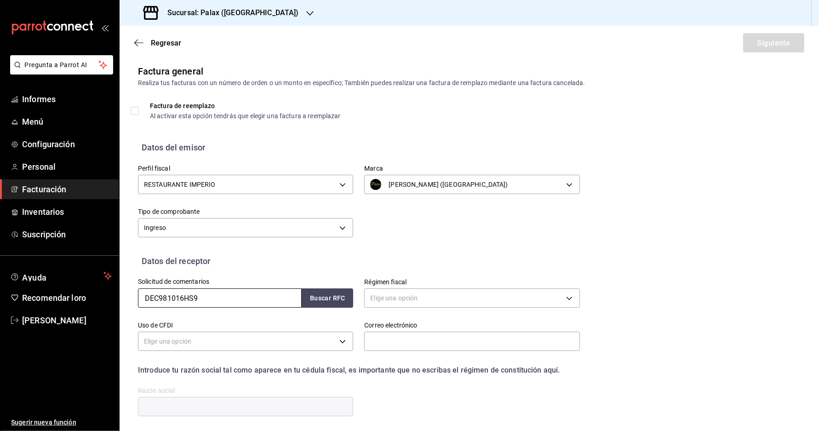
click at [172, 301] on input "DEC981016HS9" at bounding box center [220, 297] width 164 height 19
click at [176, 301] on input "DEC981016HS9" at bounding box center [220, 297] width 164 height 19
click at [182, 302] on input "DEC981016HS9" at bounding box center [220, 297] width 164 height 19
click at [193, 300] on input "DEC981016HS9" at bounding box center [220, 297] width 164 height 19
click at [328, 302] on font "Buscar RFC" at bounding box center [327, 298] width 35 height 7
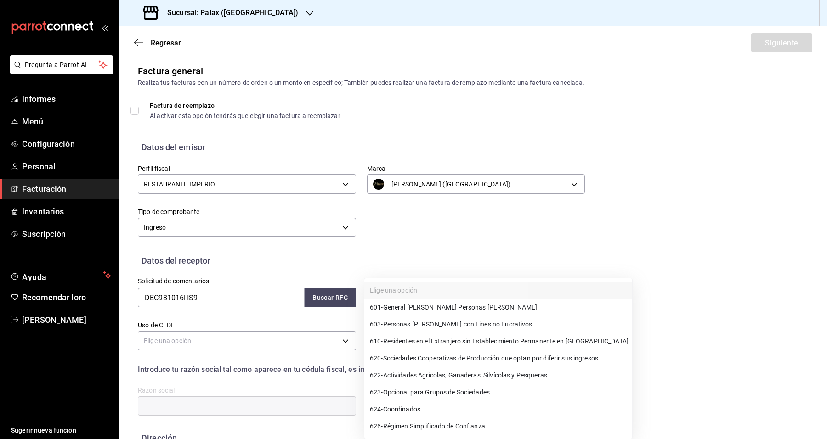
click at [442, 302] on body "Pregunta a Parrot AI Informes Menú Configuración Personal Facturación Inventari…" at bounding box center [413, 219] width 827 height 439
click at [445, 309] on font "General [PERSON_NAME] Personas [PERSON_NAME]" at bounding box center [460, 307] width 154 height 7
type input "601"
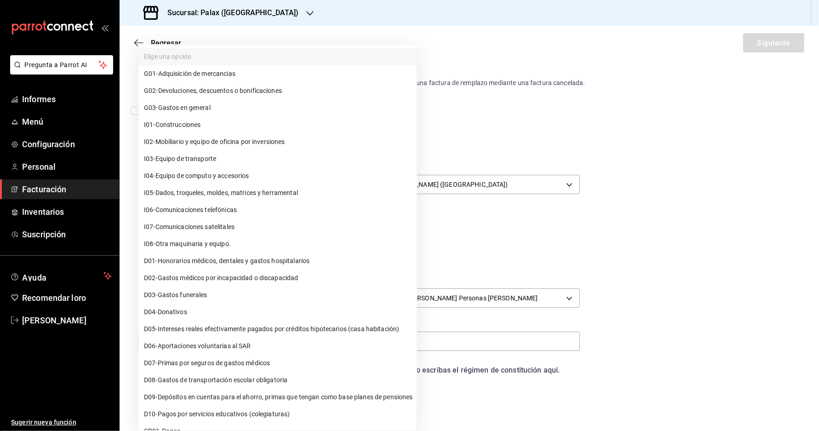
click at [274, 345] on body "Pregunta a Parrot AI Informes Menú Configuración Personal Facturación Inventari…" at bounding box center [409, 215] width 819 height 431
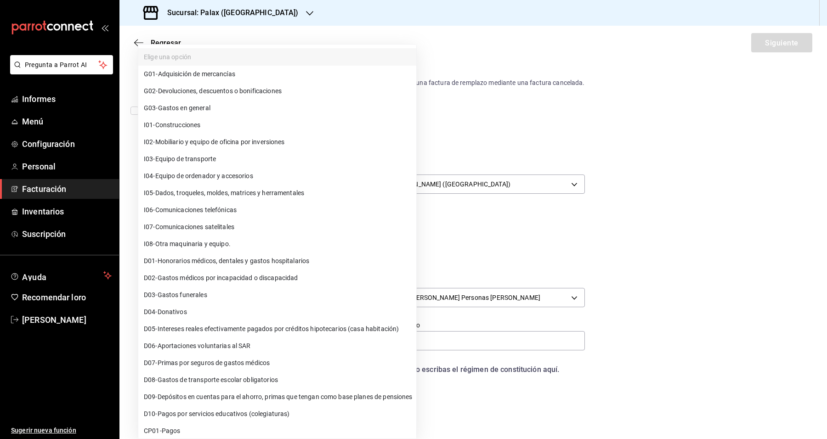
click at [288, 102] on li "G03 - Gastos en general" at bounding box center [277, 108] width 278 height 17
type input "G03"
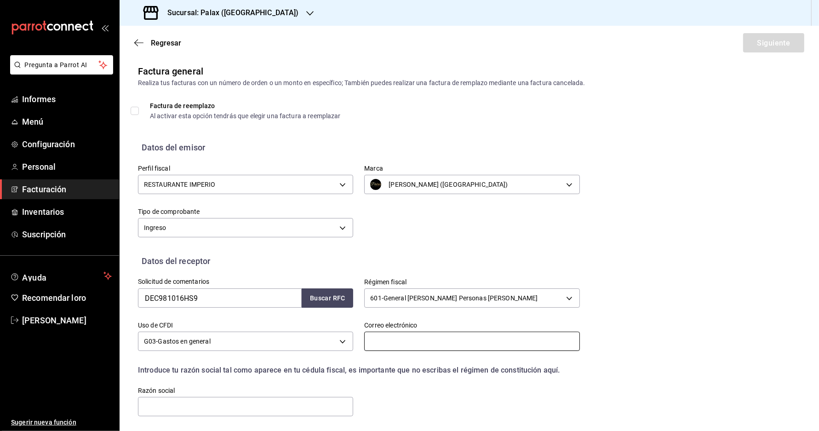
click at [410, 345] on input "text" at bounding box center [471, 340] width 215 height 19
drag, startPoint x: 362, startPoint y: 385, endPoint x: 371, endPoint y: 388, distance: 9.0
click at [362, 385] on div "Solicitud de comentarios DEC981016HS9 Buscar RFC Régimen fiscal 601 - General […" at bounding box center [353, 342] width 453 height 150
click at [444, 348] on input "text" at bounding box center [471, 340] width 215 height 19
paste input "[EMAIL_ADDRESS][PERSON_NAME][DOMAIN_NAME]"
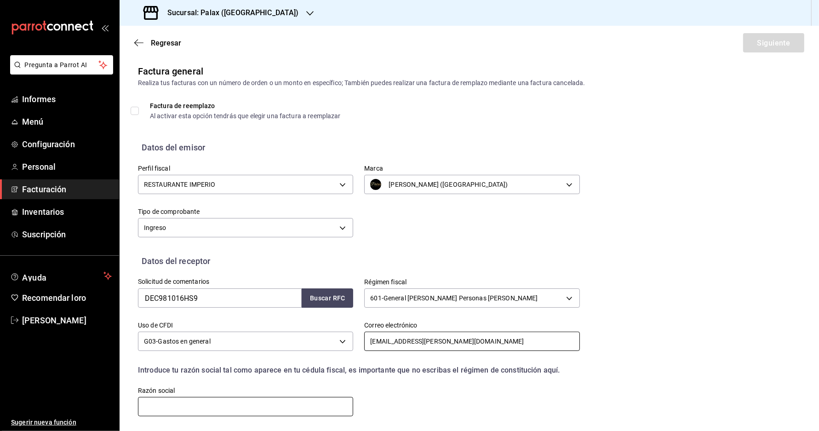
type input "[EMAIL_ADDRESS][PERSON_NAME][DOMAIN_NAME]"
click at [150, 407] on input "text" at bounding box center [245, 406] width 215 height 19
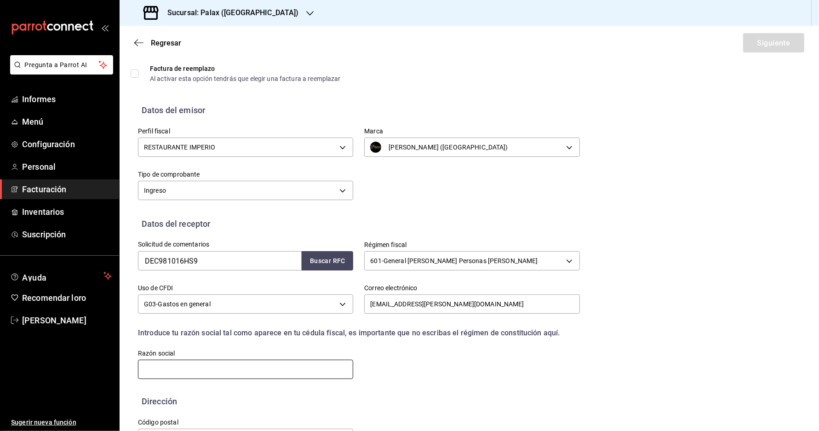
scroll to position [67, 0]
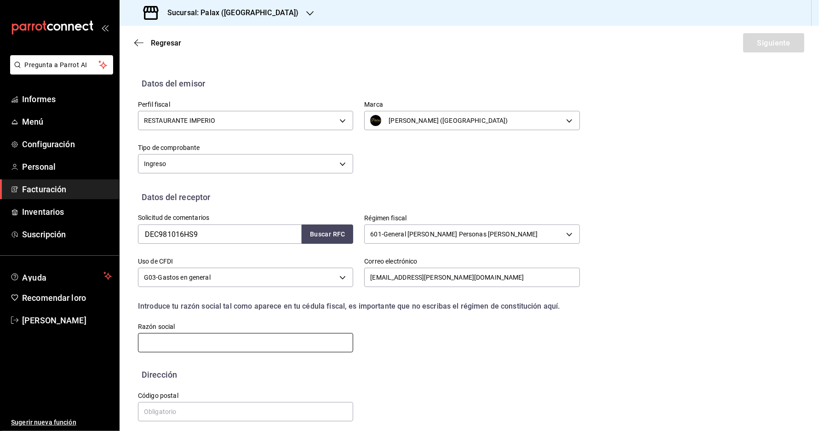
click at [227, 341] on input "text" at bounding box center [245, 342] width 215 height 19
type input "APTIV CONTRACT SERVICES NORESTE"
click at [177, 405] on input "text" at bounding box center [245, 411] width 215 height 19
type input "32310"
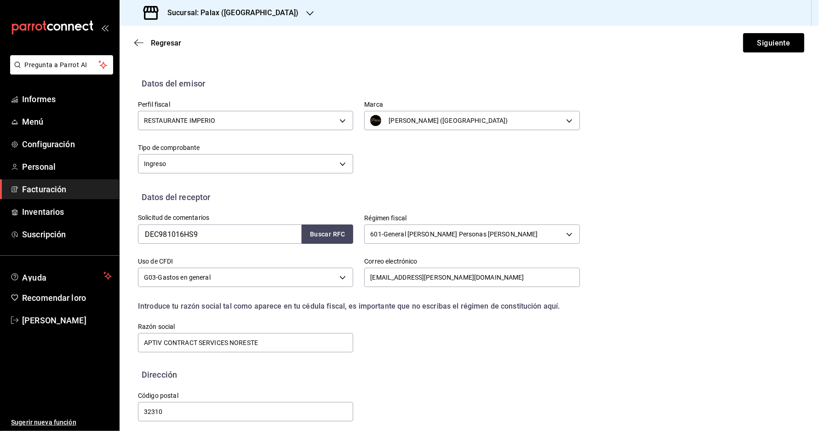
click at [423, 368] on div "Dirección" at bounding box center [469, 374] width 662 height 12
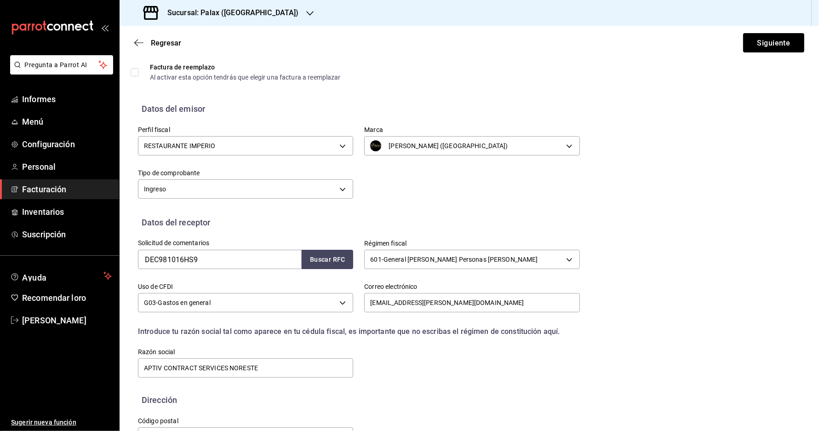
scroll to position [67, 0]
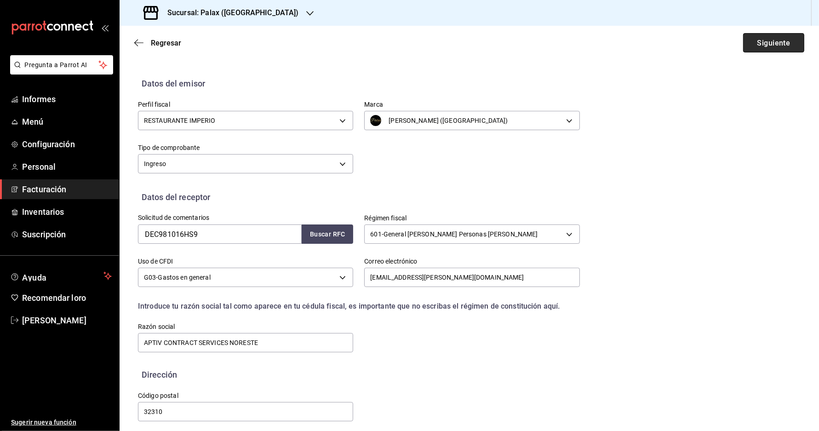
click at [775, 40] on button "Siguiente" at bounding box center [773, 42] width 61 height 19
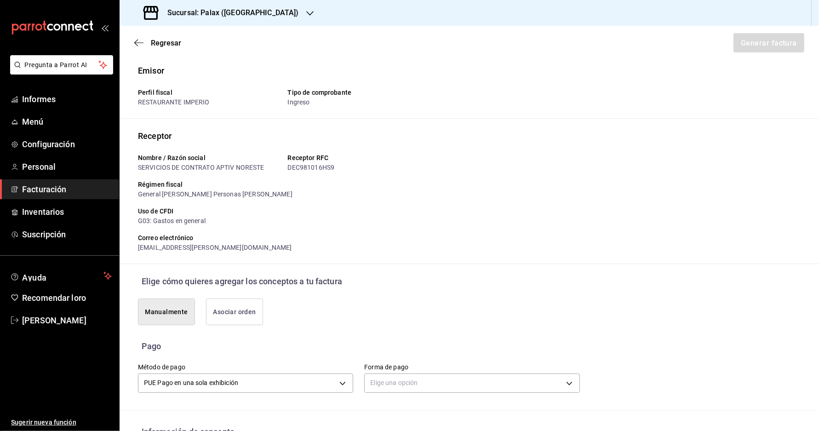
scroll to position [0, 0]
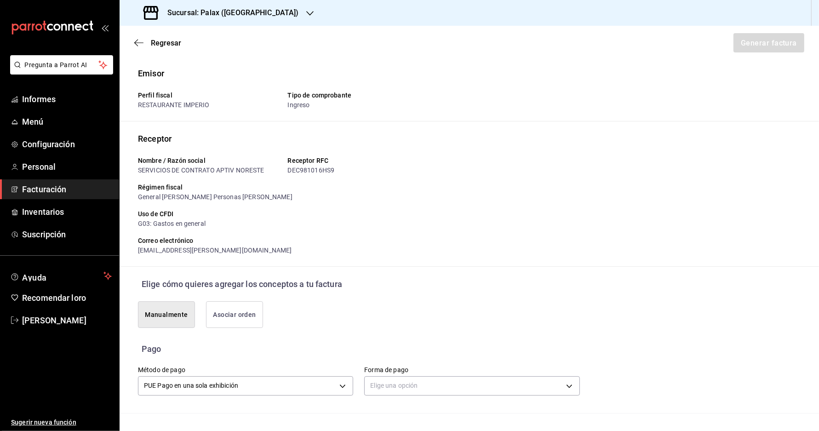
click at [136, 38] on div "Regresar Generar factura" at bounding box center [469, 43] width 699 height 34
click at [134, 46] on icon "button" at bounding box center [138, 43] width 9 height 8
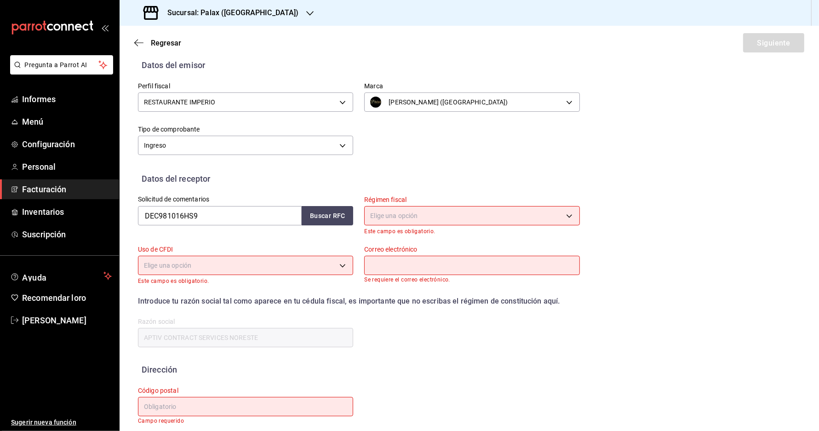
scroll to position [88, 0]
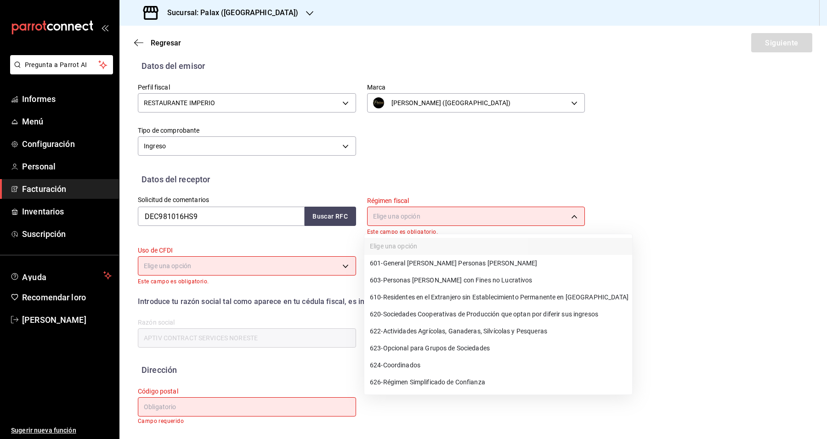
click at [373, 215] on body "Pregunta a Parrot AI Informes Menú Configuración Personal Facturación Inventari…" at bounding box center [413, 219] width 827 height 439
click at [434, 267] on font "General [PERSON_NAME] Personas [PERSON_NAME]" at bounding box center [460, 263] width 154 height 7
type input "601"
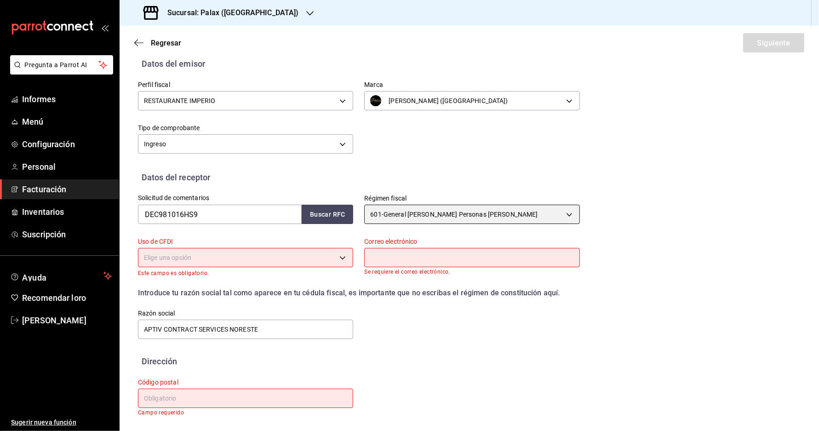
scroll to position [81, 0]
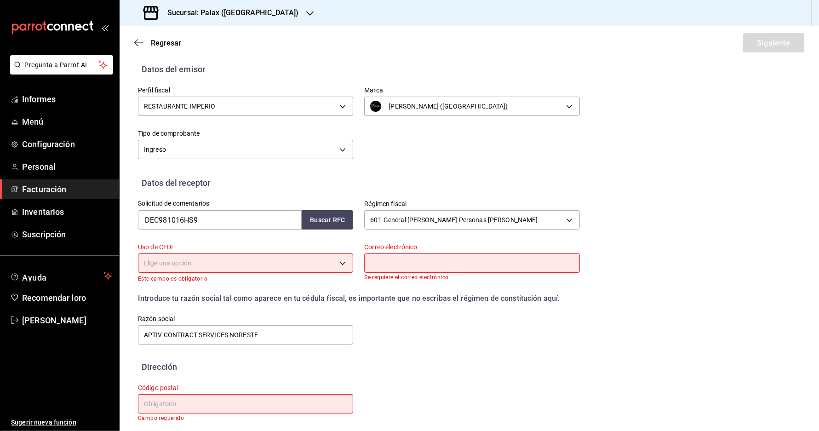
click at [425, 269] on input "text" at bounding box center [471, 262] width 215 height 19
click at [239, 274] on body "Pregunta a Parrot AI Informes Menú Configuración Personal Facturación Inventari…" at bounding box center [409, 215] width 819 height 431
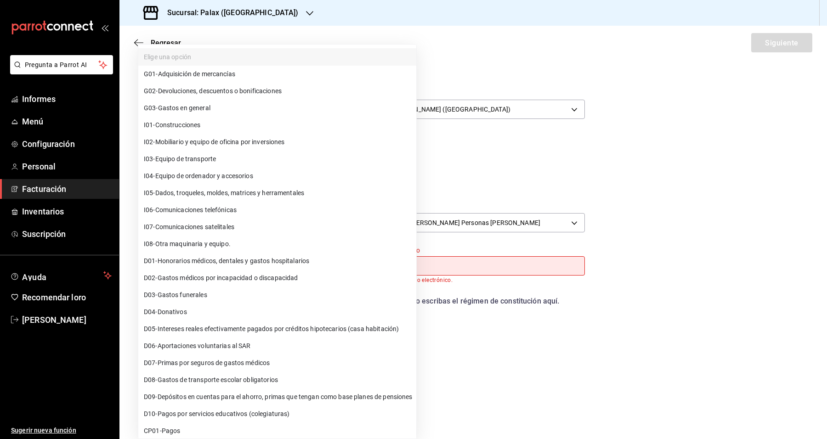
click at [230, 113] on li "G03 - Gastos en general" at bounding box center [277, 108] width 278 height 17
type input "G03"
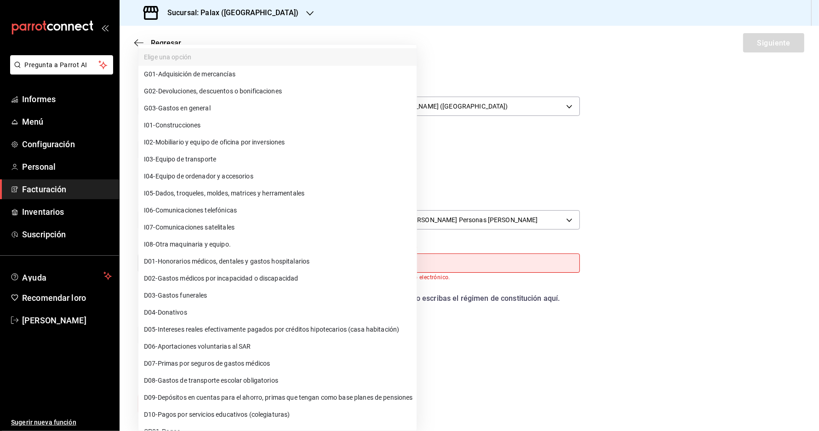
scroll to position [79, 0]
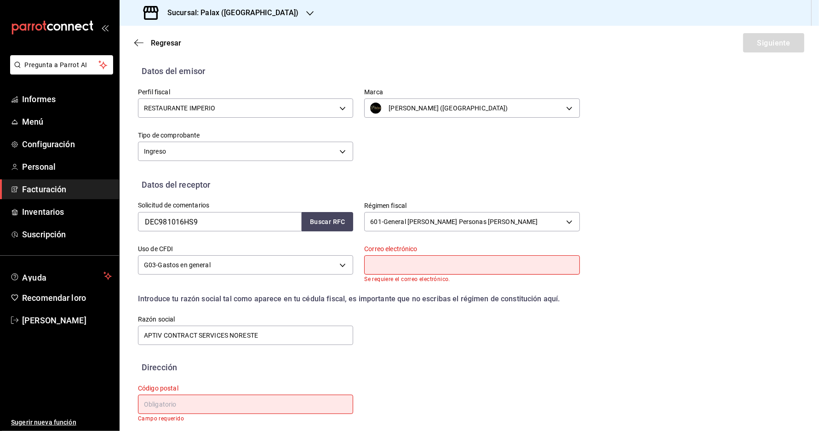
click at [443, 271] on input "text" at bounding box center [471, 264] width 215 height 19
paste input "[EMAIL_ADDRESS][PERSON_NAME][DOMAIN_NAME]"
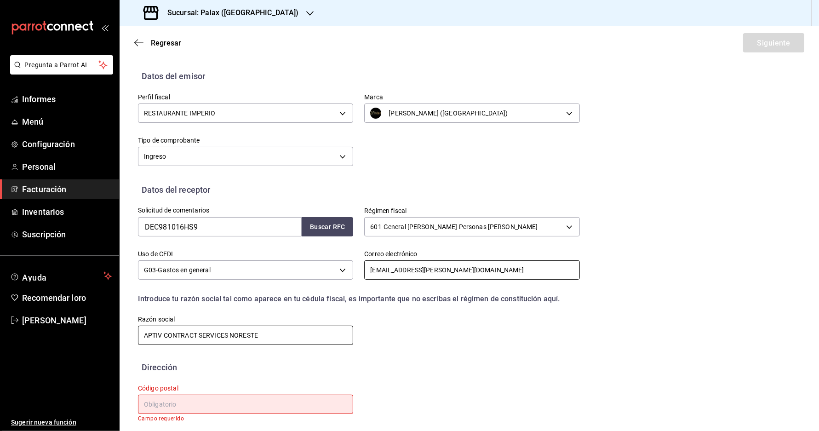
scroll to position [74, 0]
type input "[EMAIL_ADDRESS][PERSON_NAME][DOMAIN_NAME]"
click at [173, 331] on input "APTIV CONTRACT SERVICES NORESTE" at bounding box center [245, 335] width 215 height 19
click at [302, 326] on input "APTIV CONTRACT SERVICES NORESTE" at bounding box center [245, 335] width 215 height 19
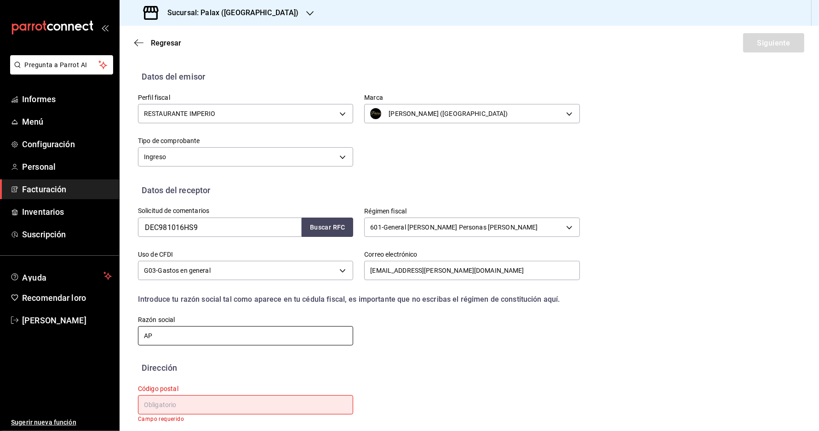
type input "A"
type input "SERVICES NORESTE APTIV CONTRACT"
click at [224, 398] on input "text" at bounding box center [245, 404] width 215 height 19
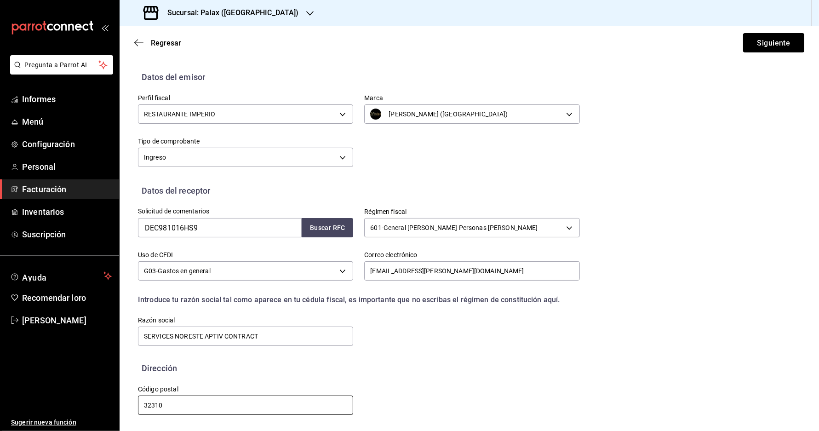
scroll to position [67, 0]
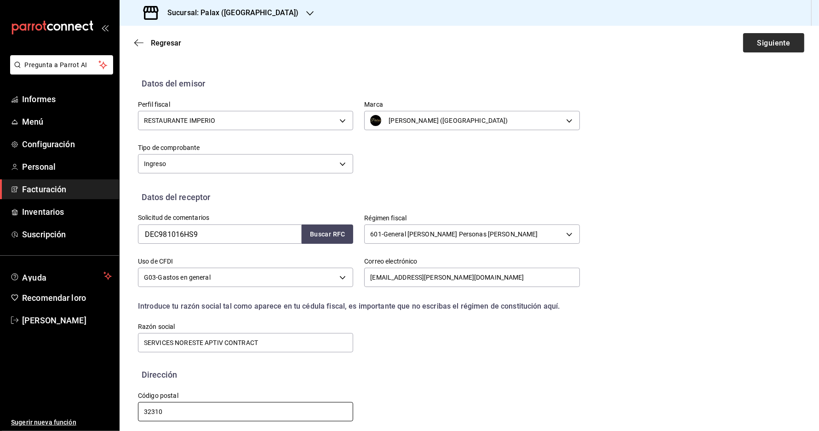
type input "32310"
click at [791, 34] on button "Siguiente" at bounding box center [773, 42] width 61 height 19
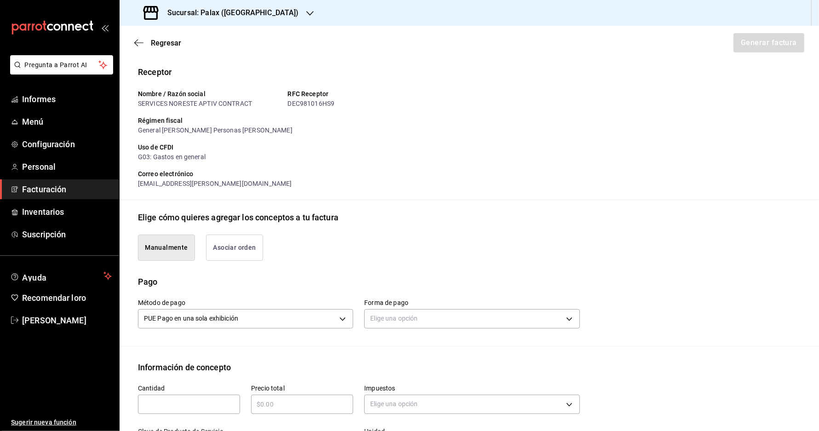
scroll to position [0, 0]
click at [140, 43] on icon "button" at bounding box center [138, 43] width 9 height 8
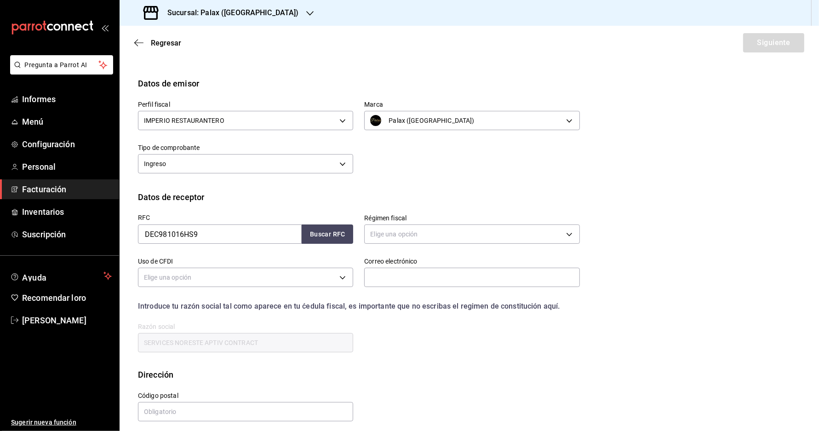
scroll to position [3, 0]
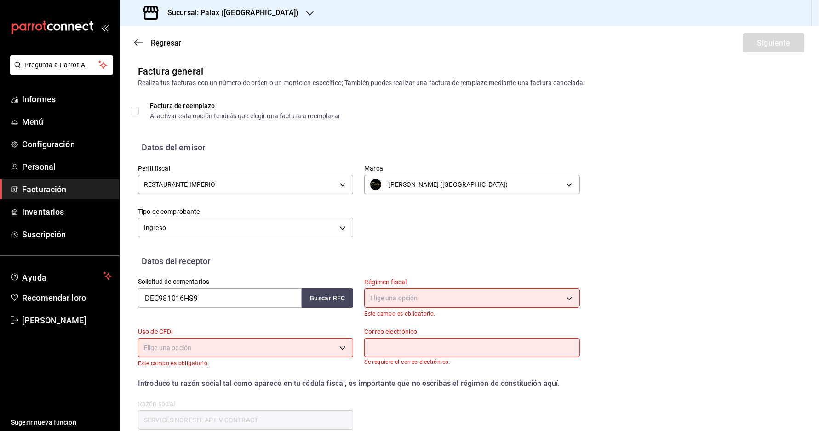
click at [414, 301] on body "Pregunta a Parrot AI Informes Menú Configuración Personal Facturación Inventari…" at bounding box center [409, 215] width 819 height 431
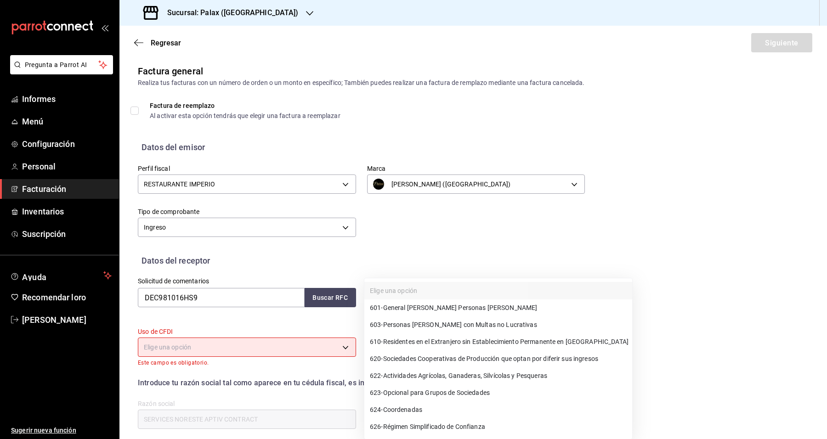
click at [429, 306] on font "General [PERSON_NAME] Personas [PERSON_NAME]" at bounding box center [460, 307] width 154 height 7
type input "601"
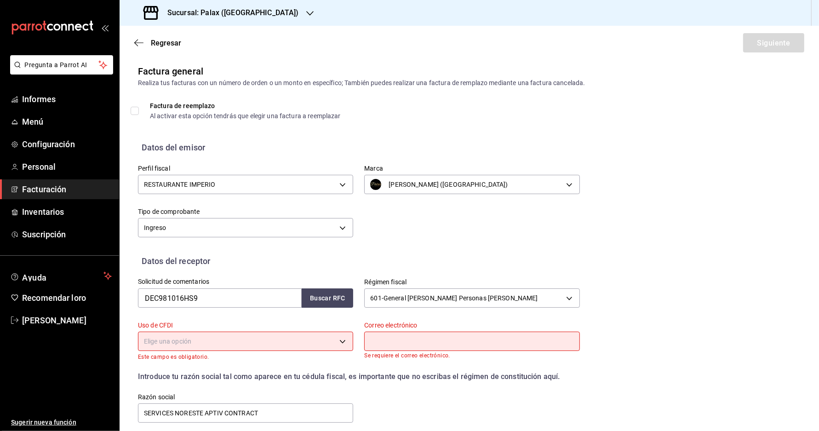
click at [212, 355] on body "Pregunta a Parrot AI Informes Menú Configuración Personal Facturación Inventari…" at bounding box center [409, 215] width 819 height 431
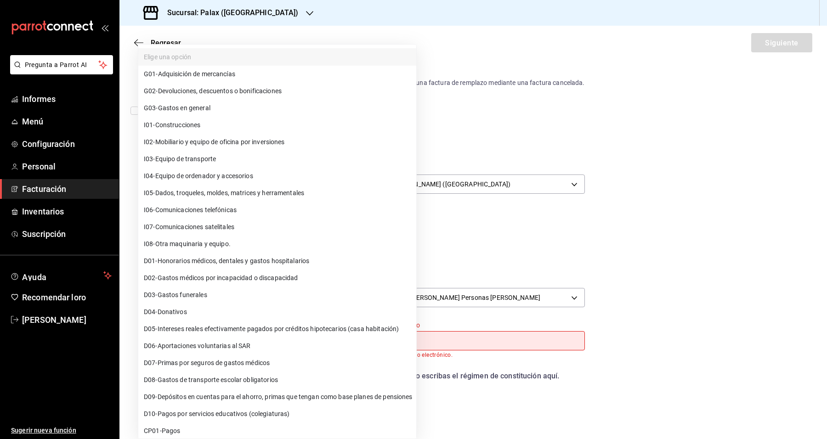
click at [219, 109] on li "G03 - Gastos en general" at bounding box center [277, 108] width 278 height 17
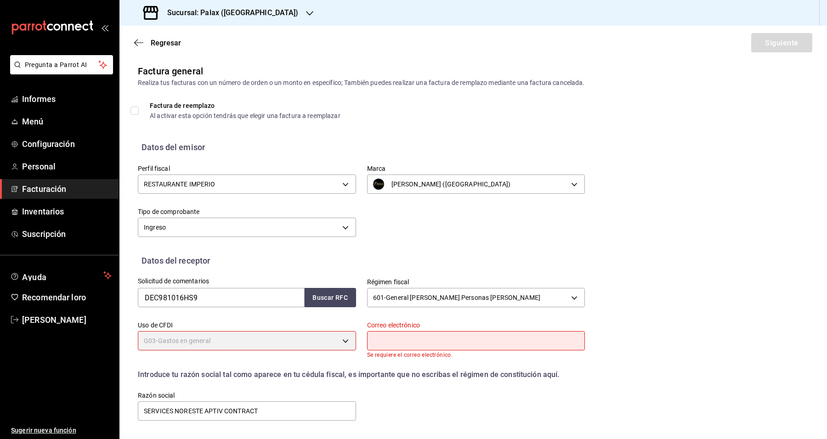
type input "G03"
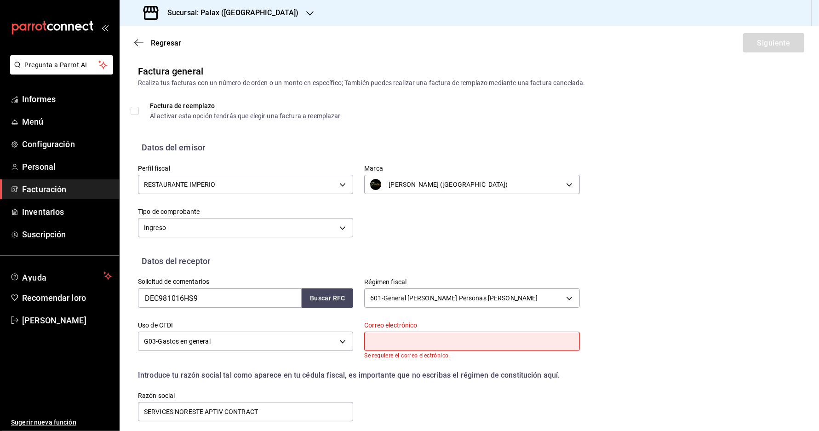
click at [446, 350] on input "text" at bounding box center [471, 340] width 215 height 19
paste input "[EMAIL_ADDRESS][PERSON_NAME][DOMAIN_NAME]"
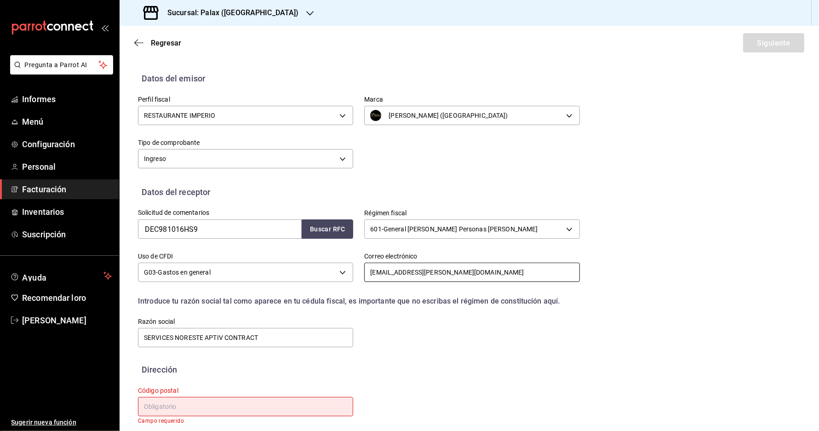
scroll to position [74, 0]
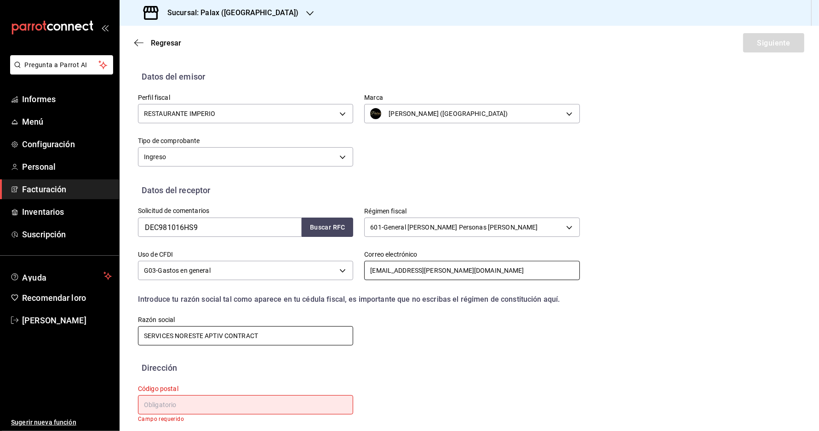
type input "[EMAIL_ADDRESS][PERSON_NAME][DOMAIN_NAME]"
click at [222, 339] on input "SERVICES NORESTE APTIV CONTRACT" at bounding box center [245, 335] width 215 height 19
drag, startPoint x: 205, startPoint y: 338, endPoint x: 0, endPoint y: 259, distance: 219.9
click at [0, 263] on div "Pregunta a Parrot AI Informes Menú Configuración Personal Facturación Inventari…" at bounding box center [409, 215] width 819 height 431
click at [217, 341] on input "APTIV CONTRACT" at bounding box center [245, 335] width 215 height 19
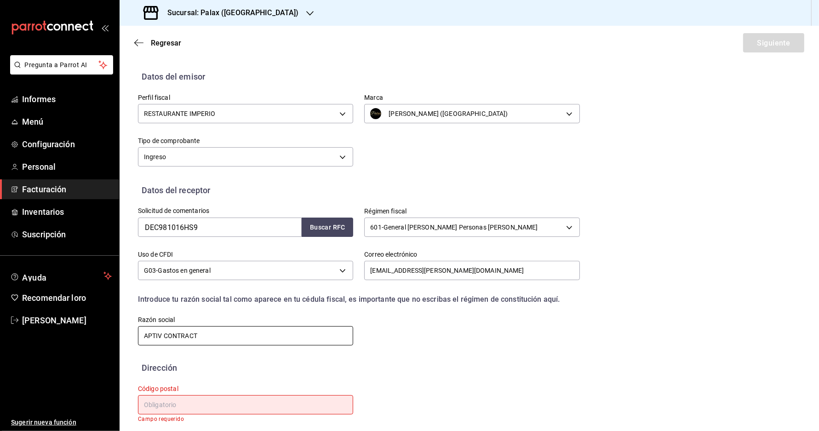
type input "APTIV CONTRACT SERVICES NORESTE"
click at [184, 395] on input "text" at bounding box center [245, 404] width 215 height 19
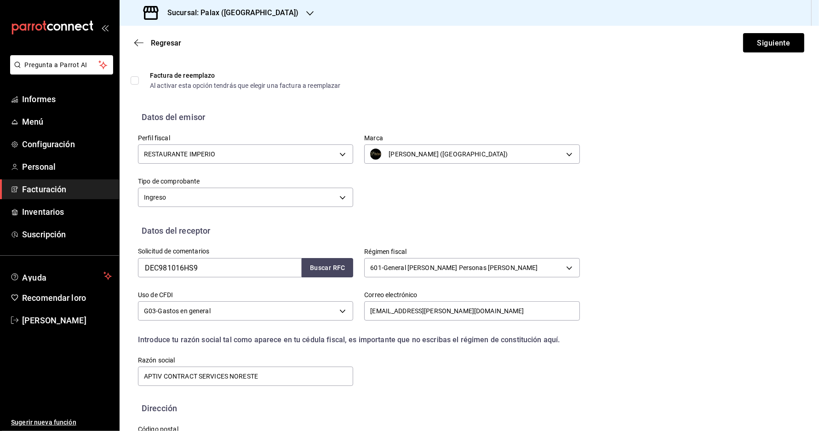
scroll to position [67, 0]
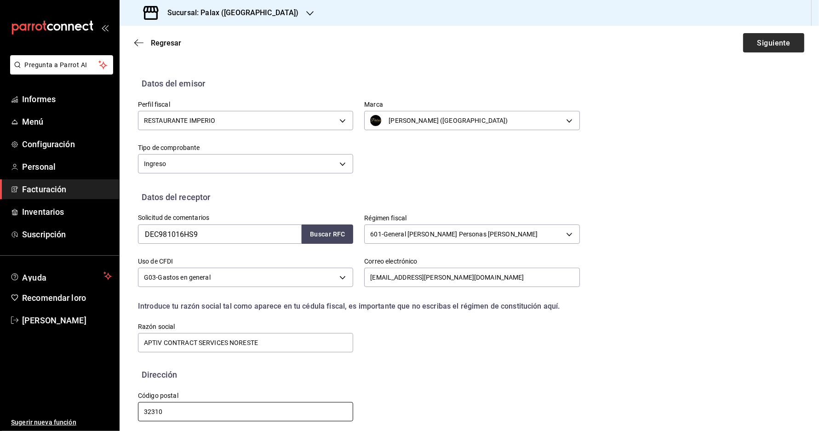
type input "32310"
click at [761, 38] on font "Siguiente" at bounding box center [773, 42] width 33 height 9
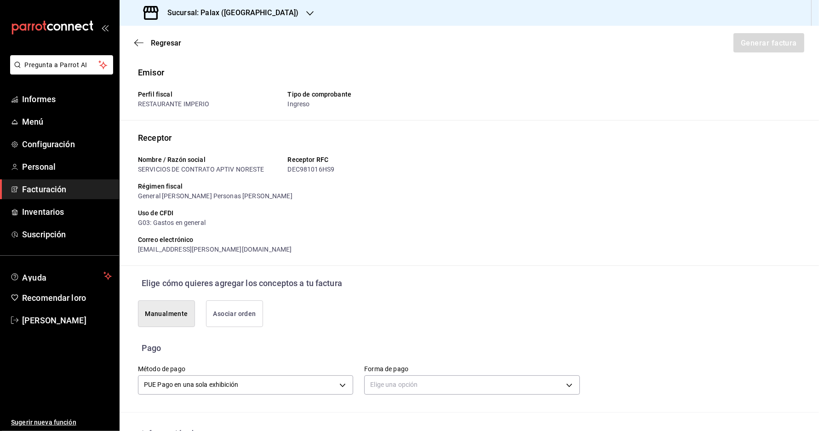
scroll to position [0, 0]
click at [512, 192] on div "Régimen fiscal" at bounding box center [359, 187] width 442 height 10
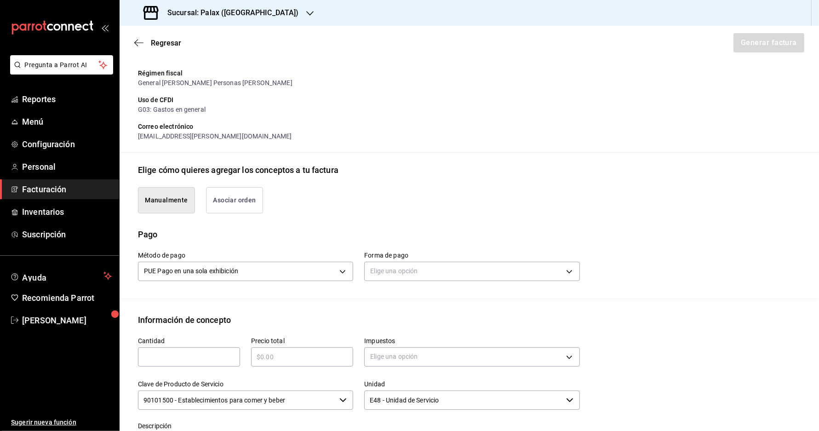
scroll to position [115, 0]
click at [234, 207] on button "Asociar orden" at bounding box center [234, 199] width 57 height 26
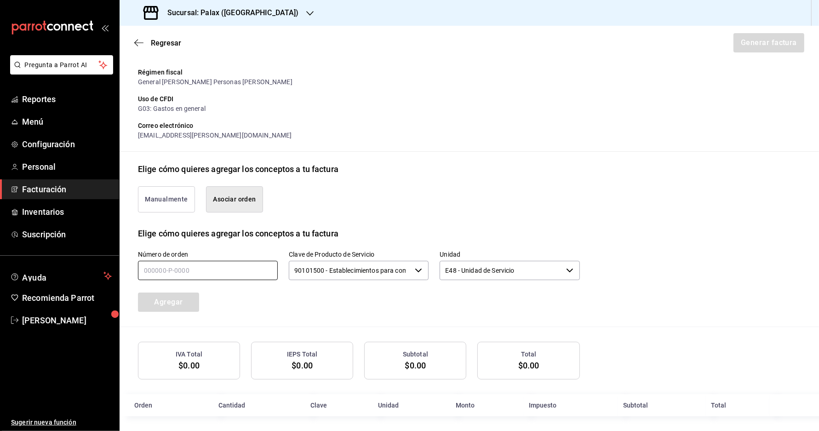
click at [179, 280] on input "text" at bounding box center [208, 270] width 140 height 19
type input "9_____-_-____"
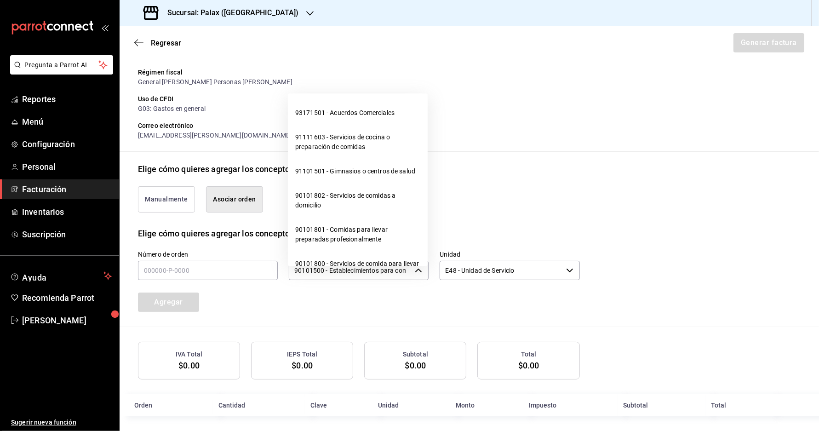
click at [365, 280] on input "90101500 - Establecimientos para comer y beber" at bounding box center [350, 270] width 122 height 19
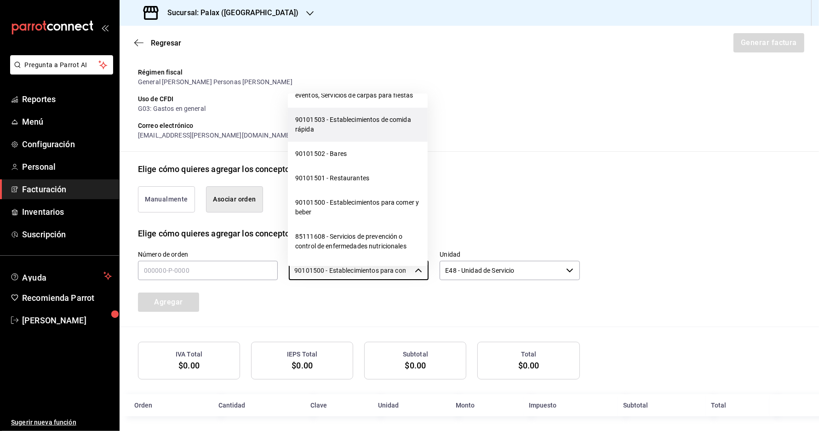
scroll to position [287, 0]
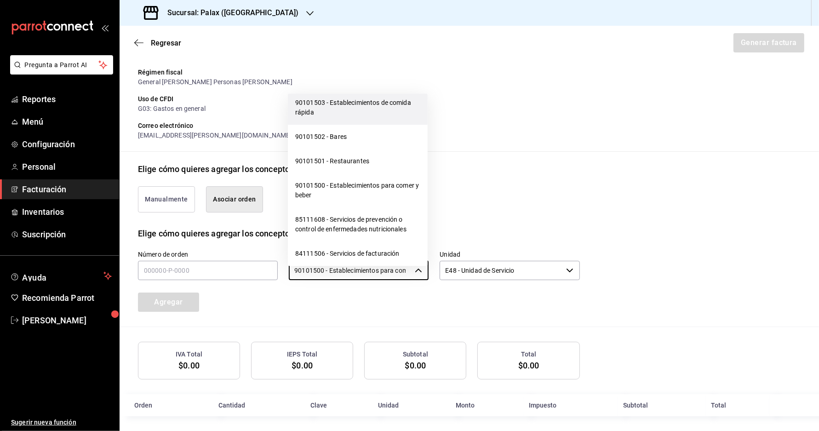
click at [384, 173] on li "90101501 - Restaurantes" at bounding box center [358, 161] width 140 height 24
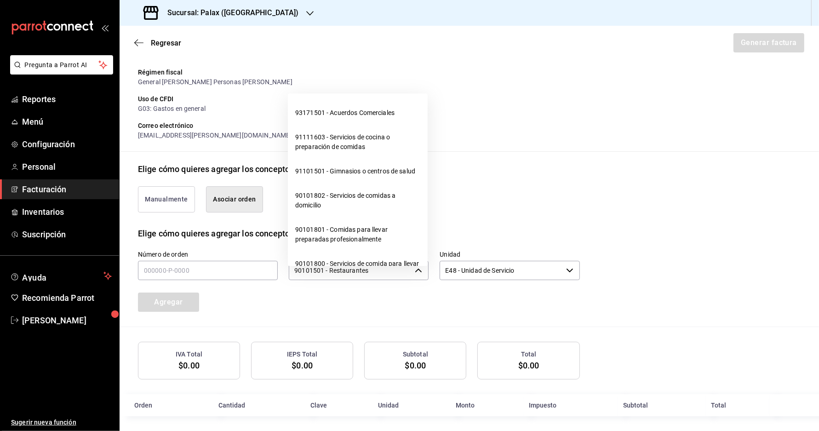
click at [412, 278] on div "90101501 - Restaurantes ​" at bounding box center [359, 270] width 140 height 19
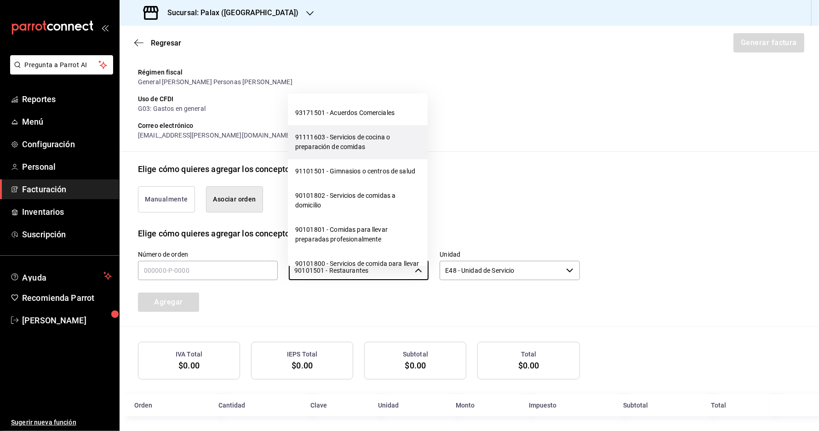
click at [385, 148] on li "91111603 - Servicios de cocina o preparación de comidas" at bounding box center [358, 142] width 140 height 34
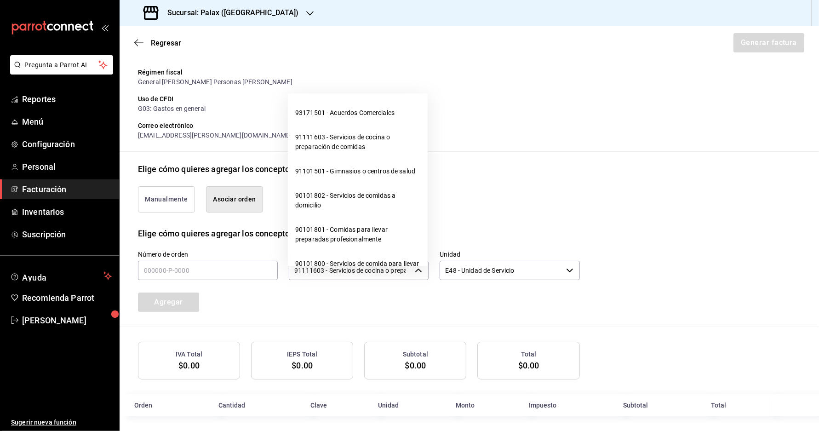
click at [419, 274] on icon "button" at bounding box center [418, 270] width 7 height 7
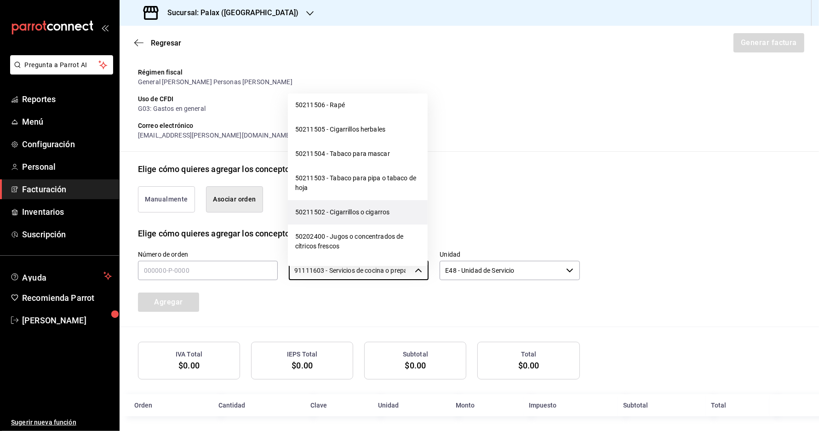
scroll to position [7757, 0]
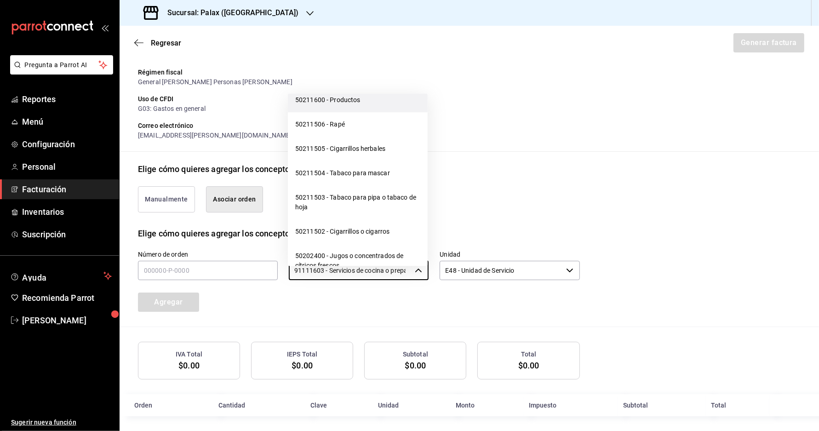
click at [383, 112] on li "50211600 - Productos" at bounding box center [358, 100] width 140 height 24
type input "50211600 - Productos"
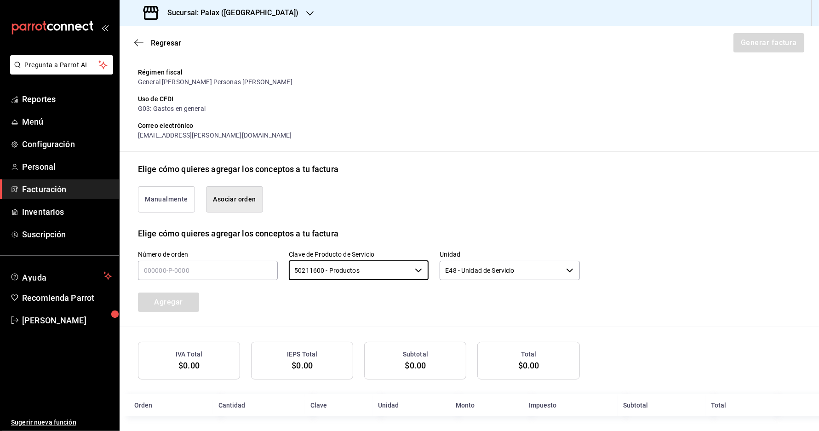
click at [462, 267] on input "E48 - Unidad de Servicio" at bounding box center [500, 270] width 122 height 19
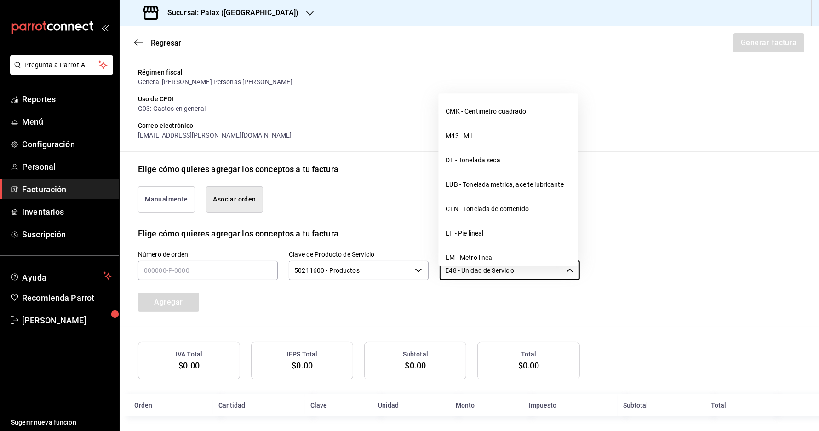
scroll to position [287, 0]
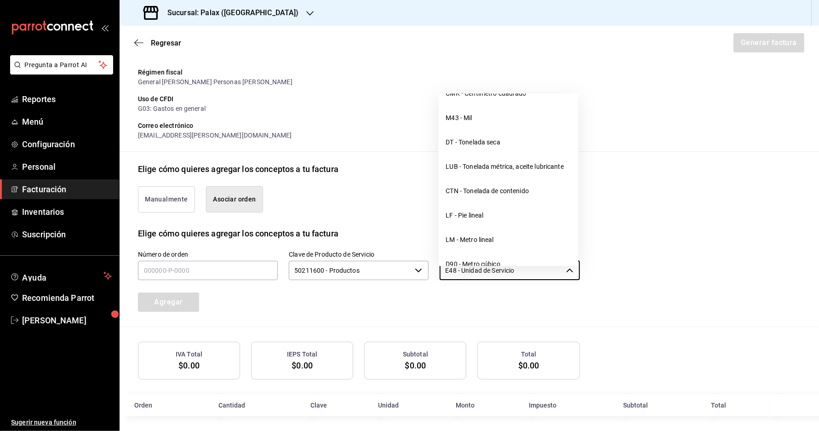
click at [657, 189] on div "Manualmente Asociar orden" at bounding box center [469, 201] width 662 height 52
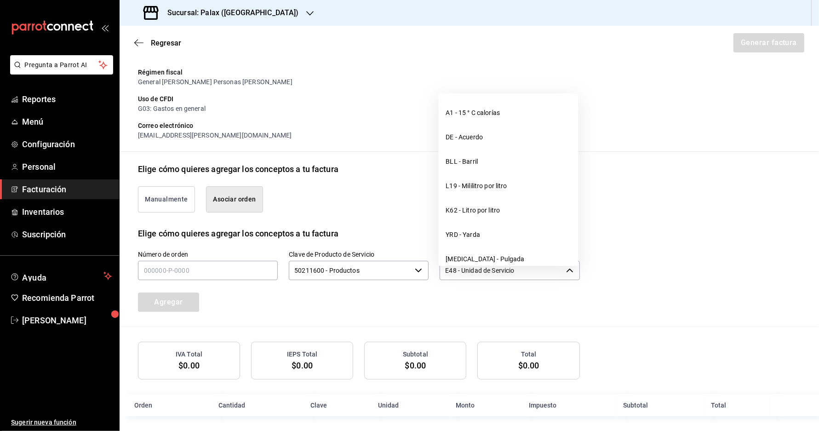
click at [493, 274] on input "E48 - Unidad de Servicio" at bounding box center [500, 270] width 122 height 19
click at [344, 301] on div "Número de orden Clave de Producto de Servicio 50211600 - Productos ​ Unidad E48…" at bounding box center [348, 269] width 464 height 83
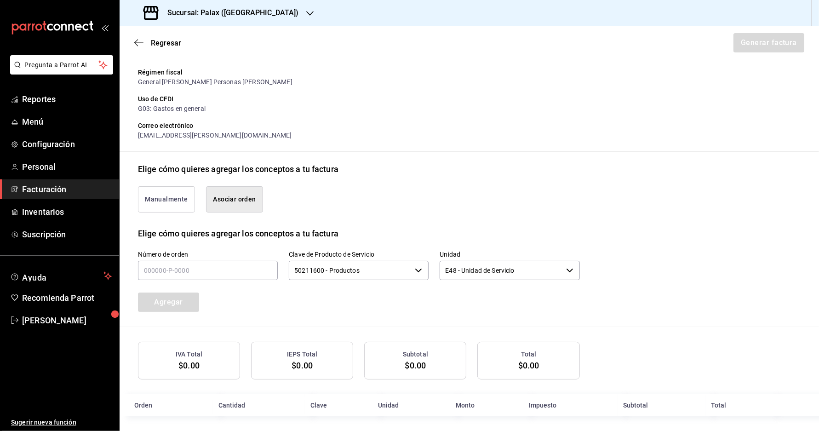
click at [168, 205] on button "Manualmente" at bounding box center [166, 199] width 57 height 26
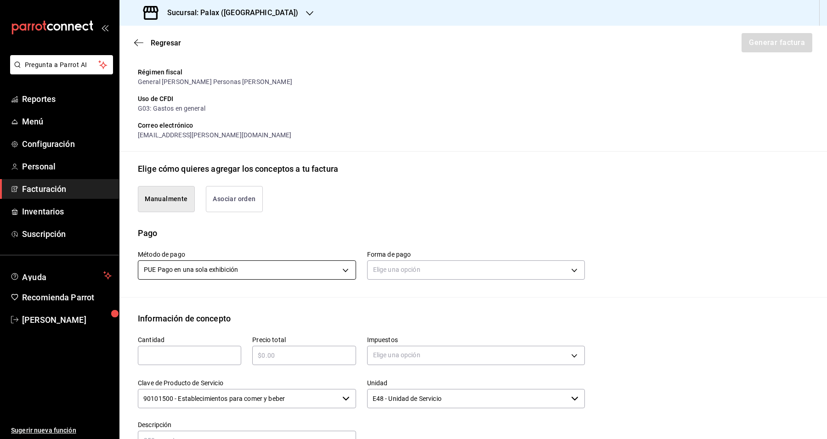
click at [285, 276] on body "Pregunta a Parrot AI Reportes Menú Configuración Personal Facturación Inventari…" at bounding box center [413, 219] width 827 height 439
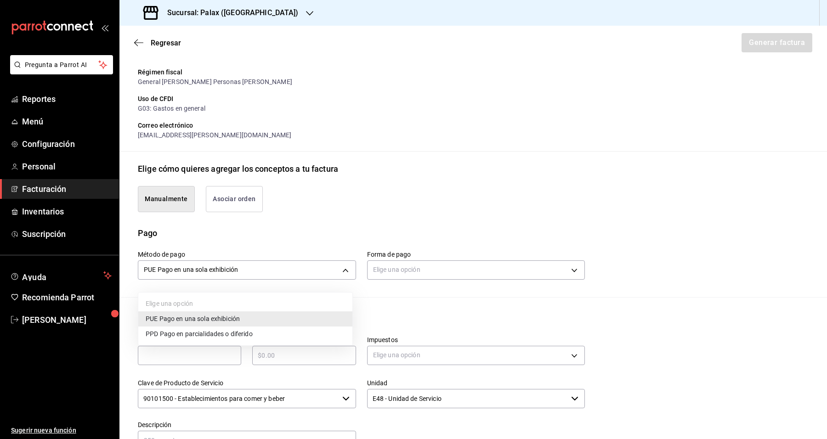
click at [257, 323] on li "PUE Pago en una sola exhibición" at bounding box center [245, 319] width 214 height 15
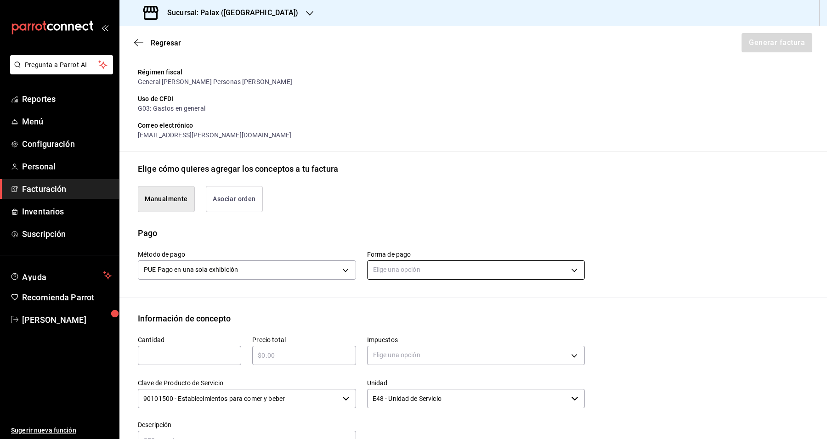
click at [383, 273] on body "Pregunta a Parrot AI Reportes Menú Configuración Personal Facturación Inventari…" at bounding box center [413, 219] width 827 height 439
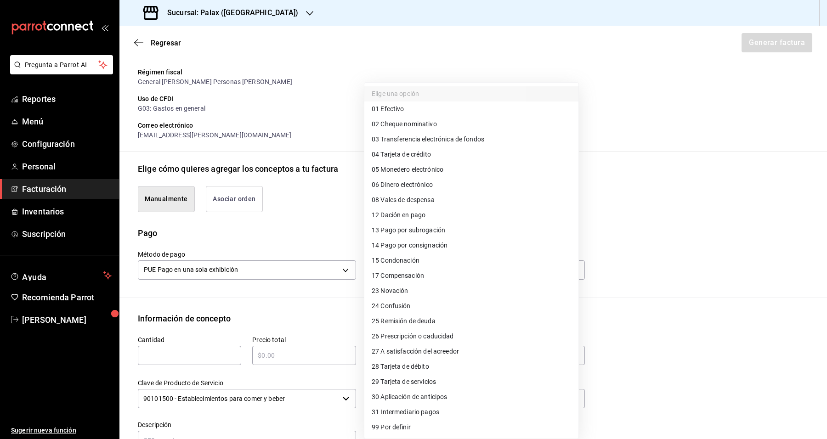
click at [433, 151] on li "04 Tarjeta de crédito" at bounding box center [472, 154] width 214 height 15
type input "04"
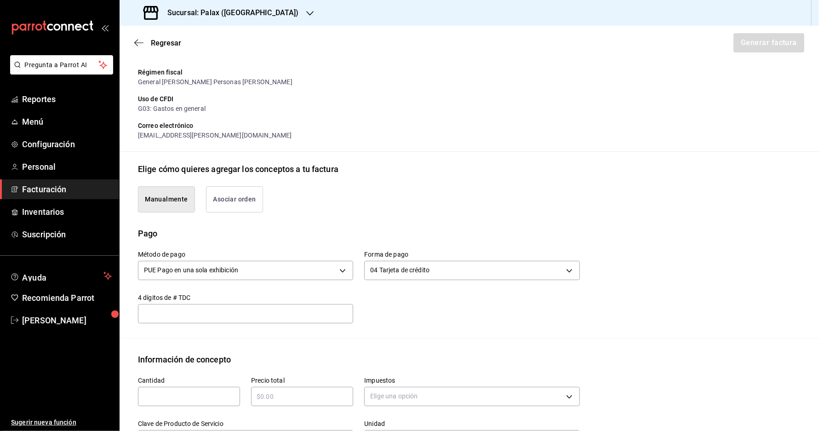
click at [251, 323] on div "​" at bounding box center [245, 313] width 215 height 19
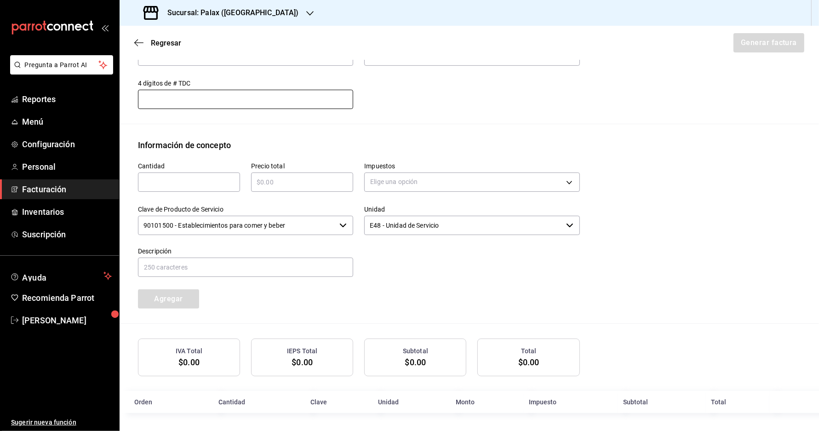
scroll to position [214, 0]
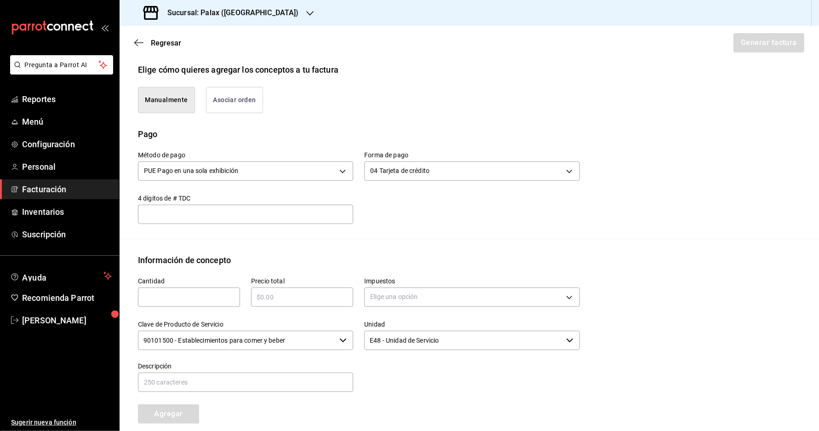
click at [210, 220] on input "text" at bounding box center [245, 214] width 215 height 11
click at [210, 214] on input "text" at bounding box center [245, 214] width 215 height 11
type input "0000"
drag, startPoint x: 194, startPoint y: 224, endPoint x: 0, endPoint y: 198, distance: 196.1
click at [0, 198] on div "Pregunta a Parrot AI Reportes Menú Configuración Personal Facturación Inventari…" at bounding box center [409, 215] width 819 height 431
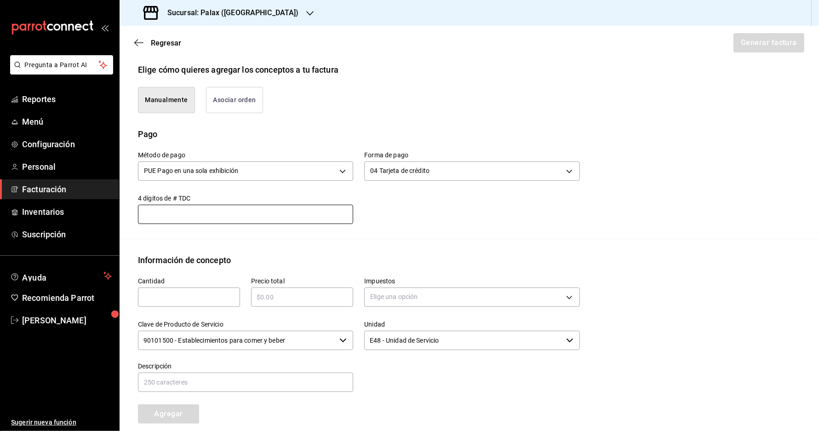
click at [187, 302] on input "text" at bounding box center [189, 296] width 102 height 11
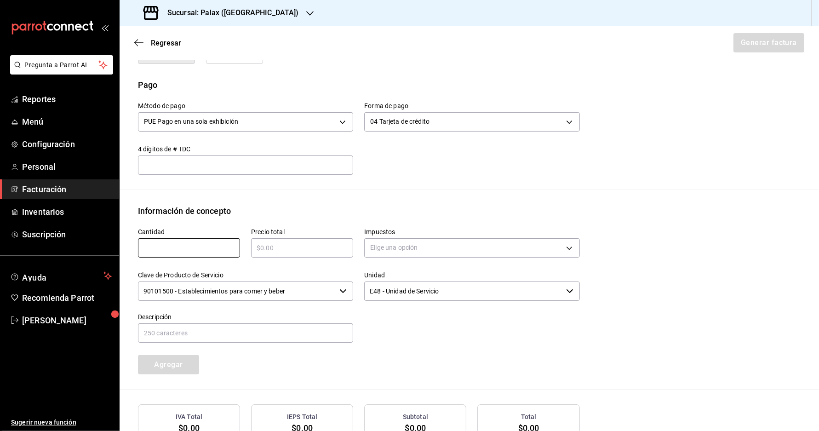
scroll to position [329, 0]
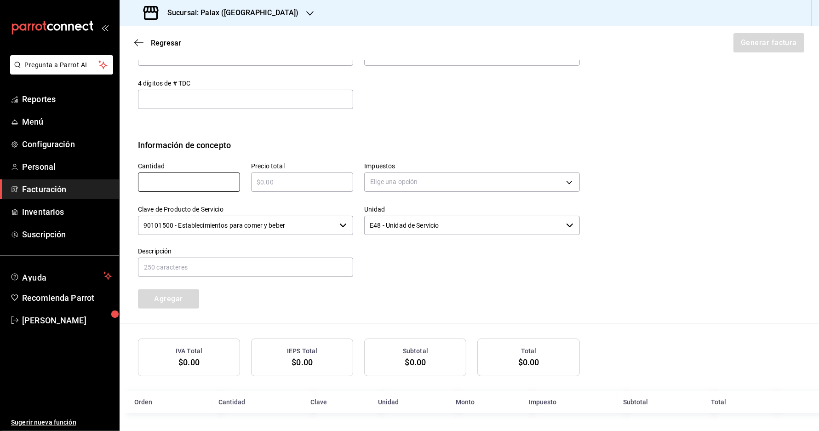
click at [410, 231] on input "E48 - Unidad de Servicio" at bounding box center [463, 225] width 198 height 19
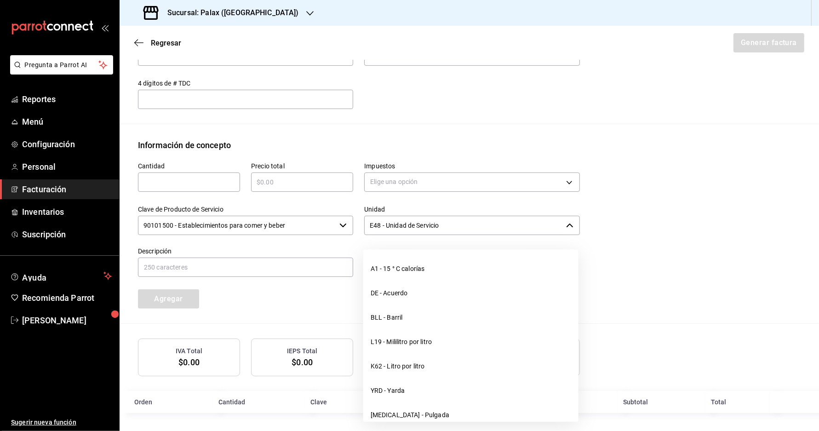
click at [410, 231] on input "E48 - Unidad de Servicio" at bounding box center [463, 225] width 198 height 19
click at [274, 254] on label "Descripción" at bounding box center [245, 251] width 215 height 6
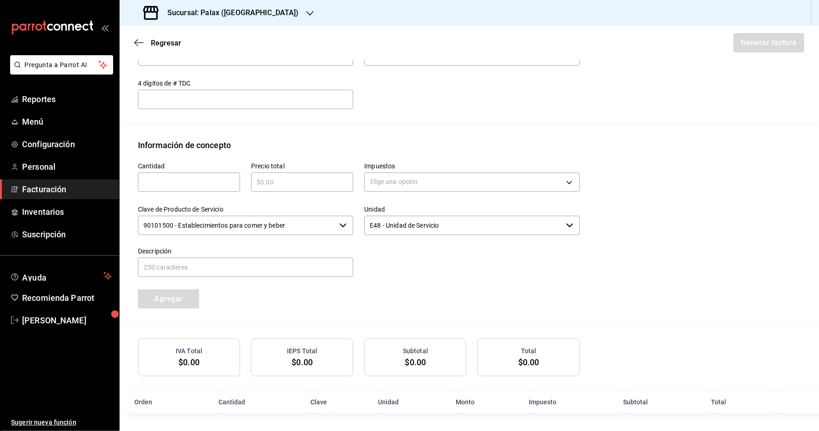
scroll to position [10, 0]
click at [203, 269] on input "text" at bounding box center [245, 266] width 215 height 19
click at [309, 302] on div "Cantidad ​ Precio total ​ Impuestos Elige una opción Clave de Producto de Servi…" at bounding box center [353, 229] width 453 height 157
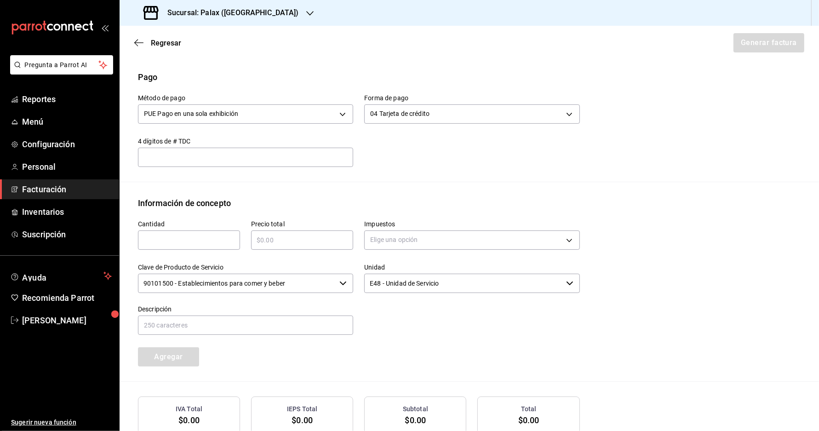
scroll to position [329, 0]
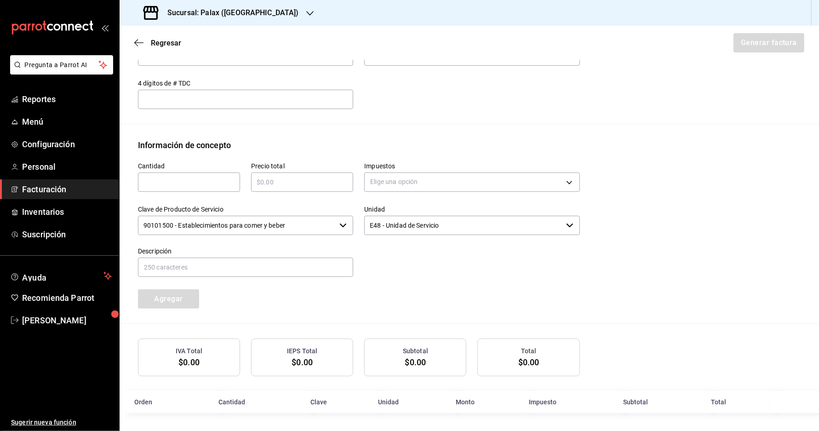
click at [200, 178] on input "text" at bounding box center [189, 182] width 102 height 11
type input "4"
click at [292, 177] on input "text" at bounding box center [302, 182] width 102 height 11
click at [168, 177] on input "4" at bounding box center [189, 182] width 102 height 11
type input "1"
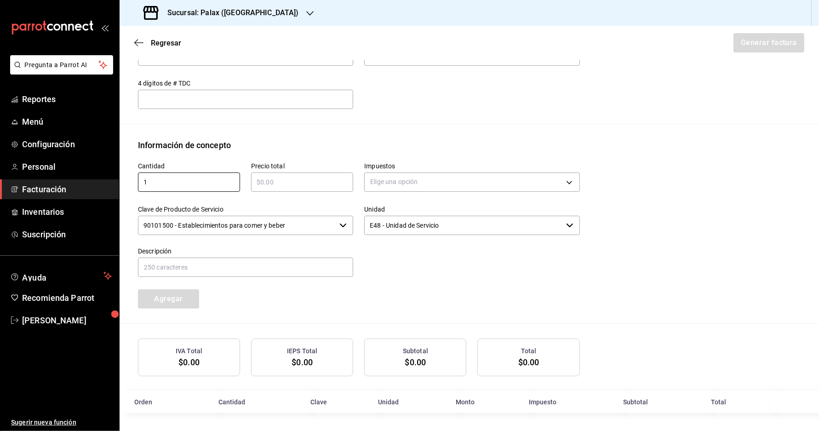
click at [294, 181] on input "text" at bounding box center [302, 182] width 102 height 11
type input "$1215"
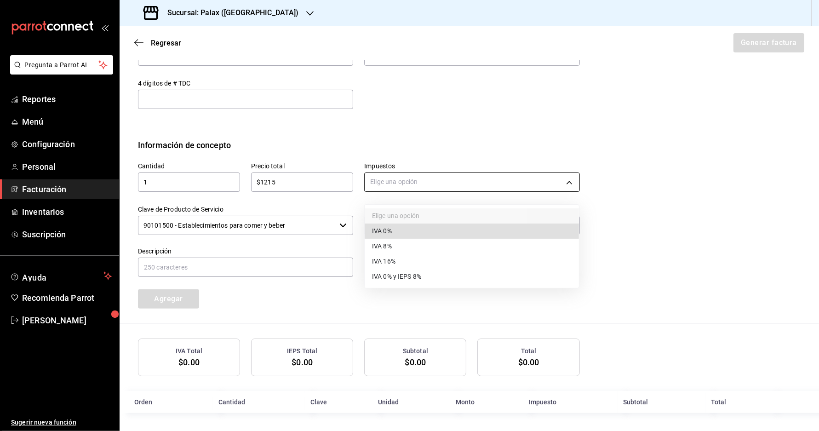
click at [431, 179] on body "Pregunta a Parrot AI Reportes Menú Configuración Personal Facturación Inventari…" at bounding box center [409, 215] width 819 height 431
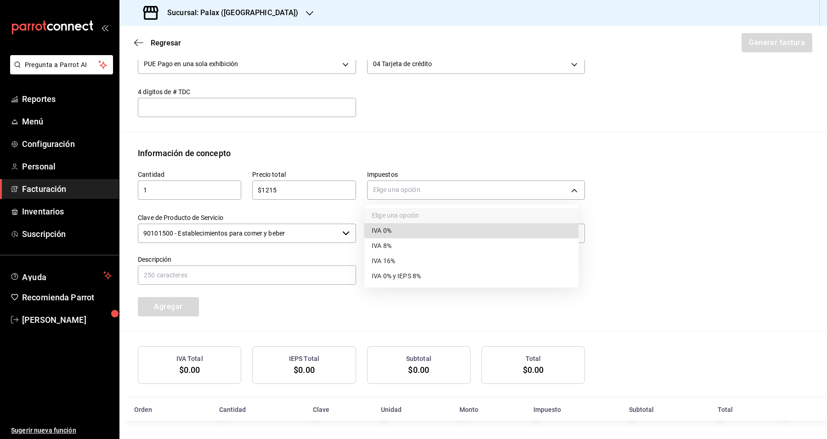
click at [431, 265] on li "IVA 16%" at bounding box center [472, 261] width 214 height 15
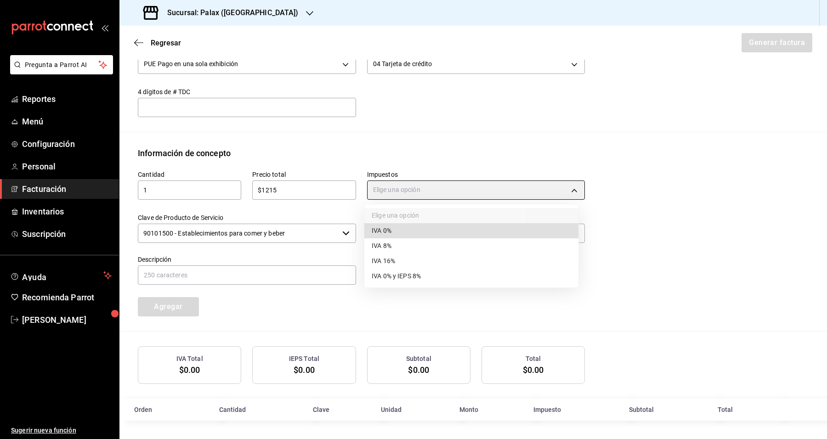
type input "IVA_16"
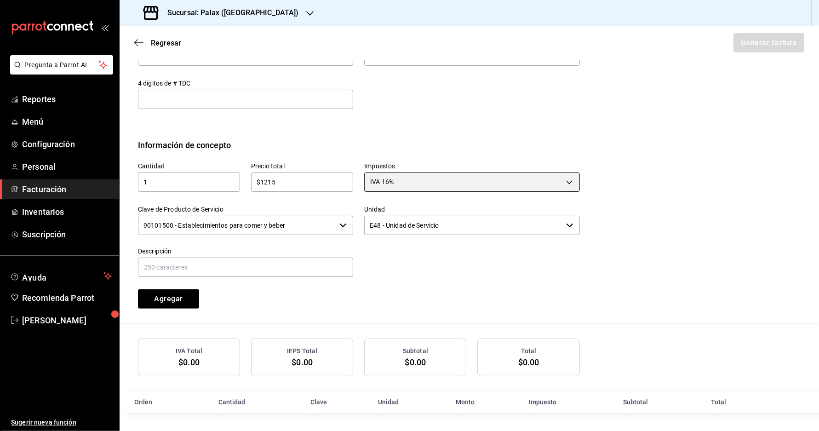
scroll to position [10, 0]
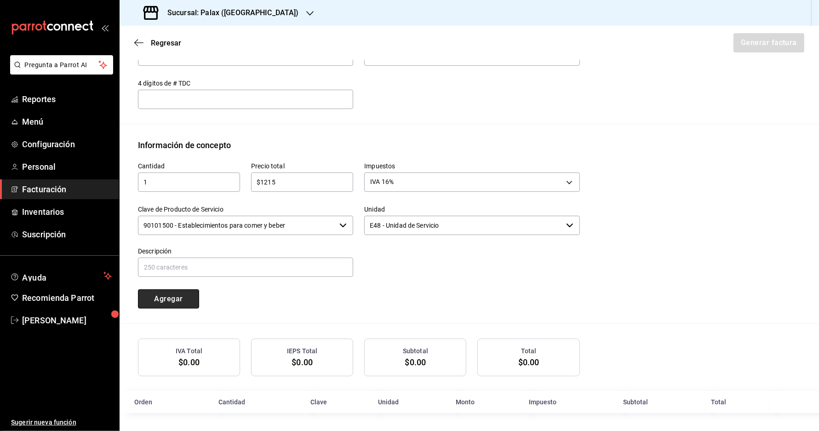
click at [187, 295] on button "Agregar" at bounding box center [168, 298] width 61 height 19
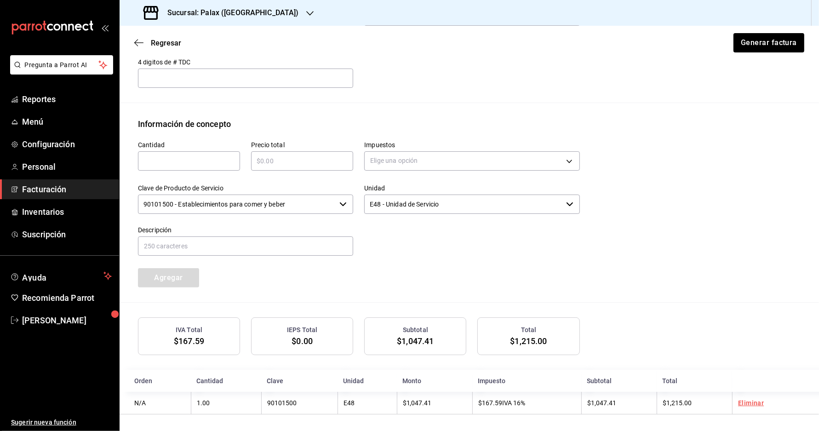
scroll to position [353, 0]
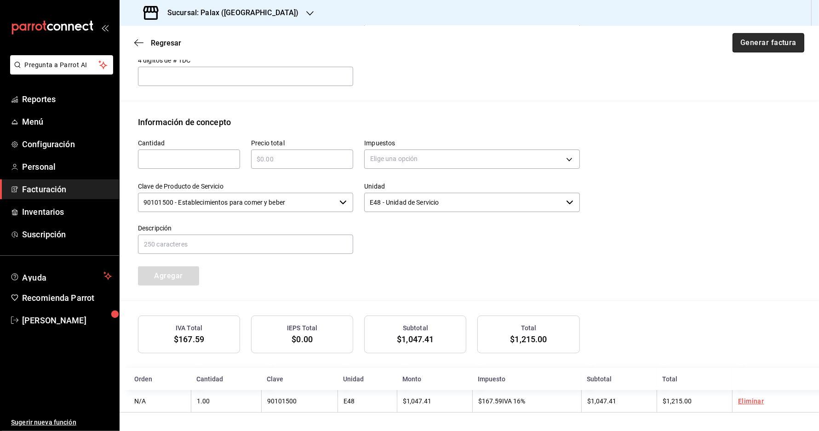
click at [766, 34] on button "Generar factura" at bounding box center [768, 42] width 72 height 19
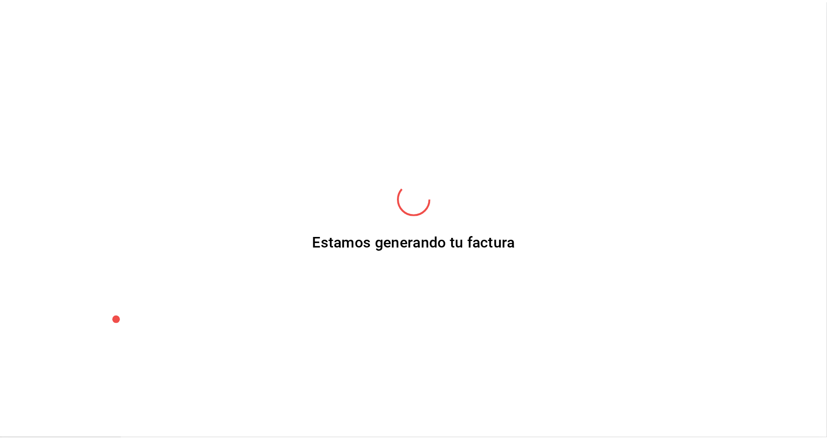
scroll to position [1, 0]
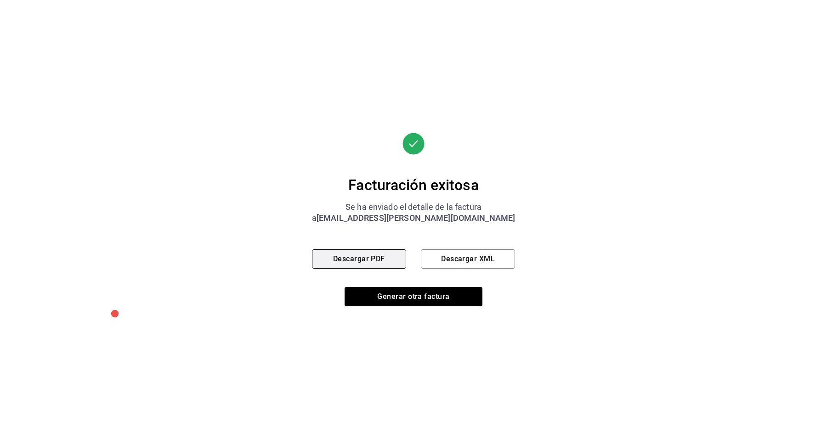
click at [367, 254] on button "Descargar PDF" at bounding box center [359, 259] width 94 height 19
click at [467, 302] on button "Generar otra factura" at bounding box center [414, 296] width 138 height 19
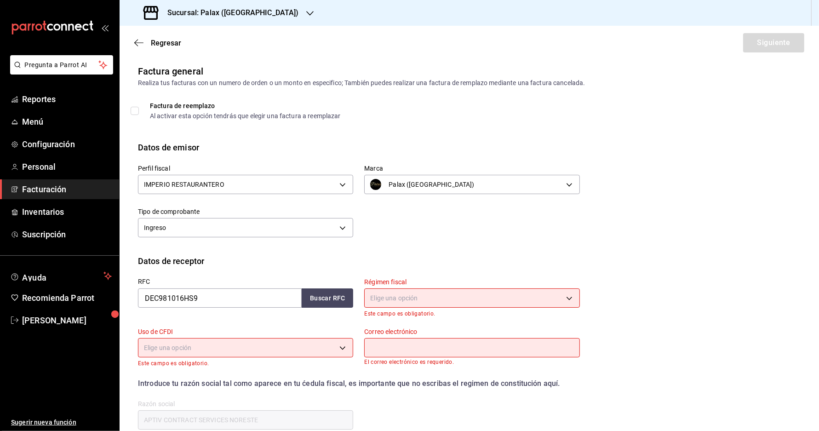
click at [78, 192] on link "Facturación" at bounding box center [59, 189] width 119 height 20
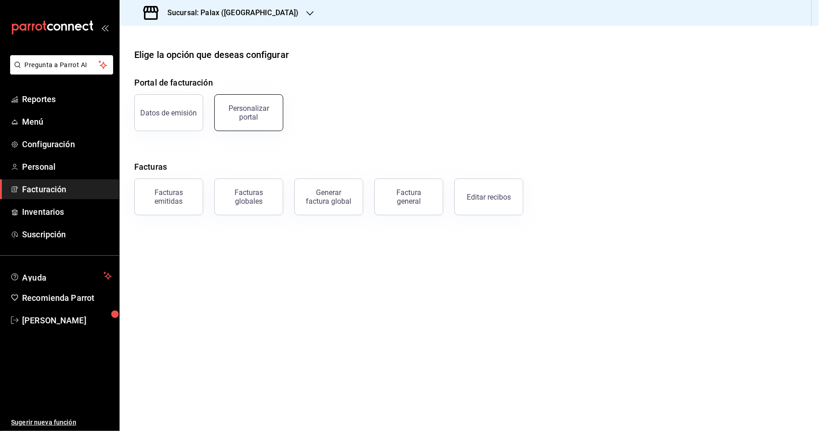
click at [247, 103] on button "Personalizar portal" at bounding box center [248, 112] width 69 height 37
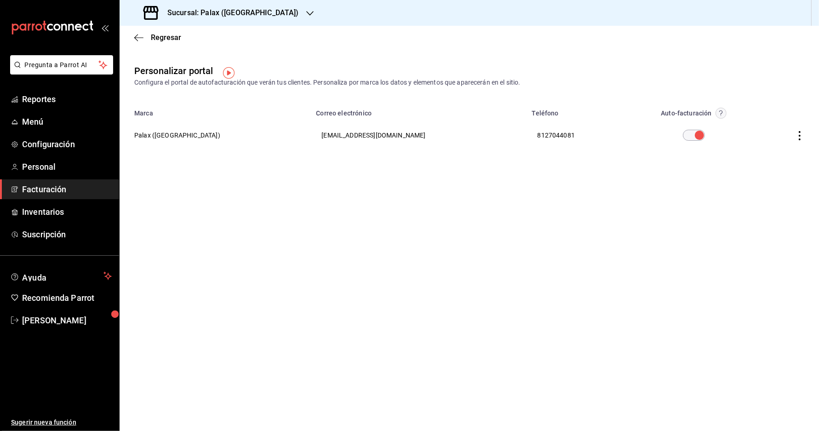
click at [800, 138] on icon "button" at bounding box center [799, 135] width 2 height 9
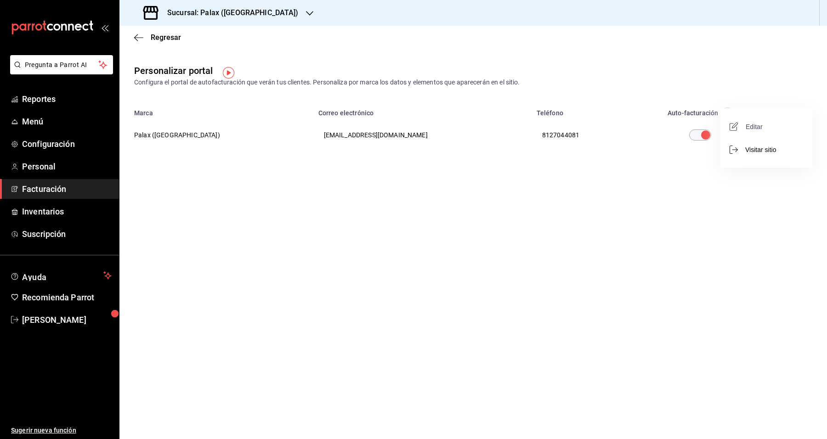
click at [753, 123] on span "Editar" at bounding box center [747, 126] width 31 height 9
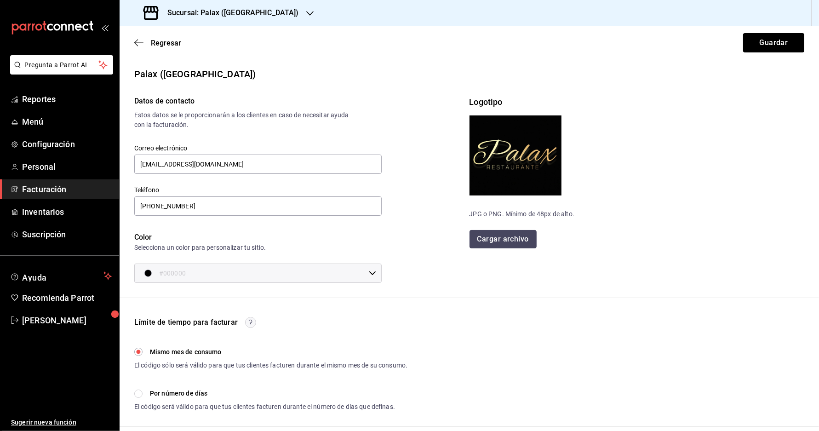
click at [506, 245] on button "Cargar archivo" at bounding box center [502, 239] width 67 height 18
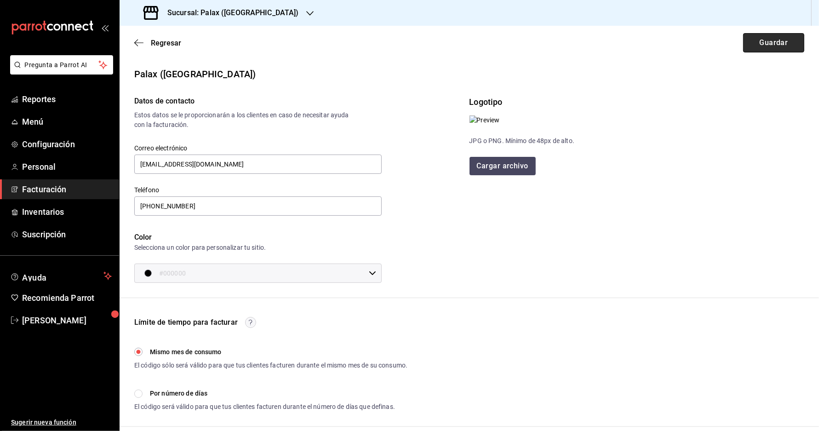
click at [802, 46] on button "Guardar" at bounding box center [773, 42] width 61 height 19
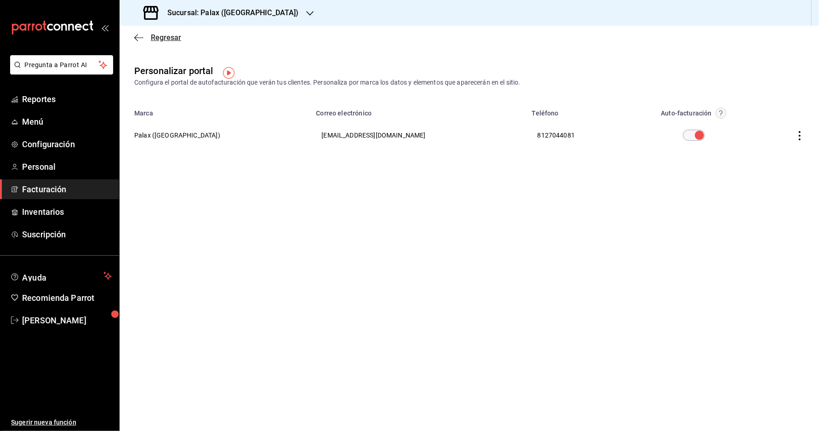
click at [137, 34] on icon "button" at bounding box center [138, 38] width 9 height 8
